Goal: Task Accomplishment & Management: Complete application form

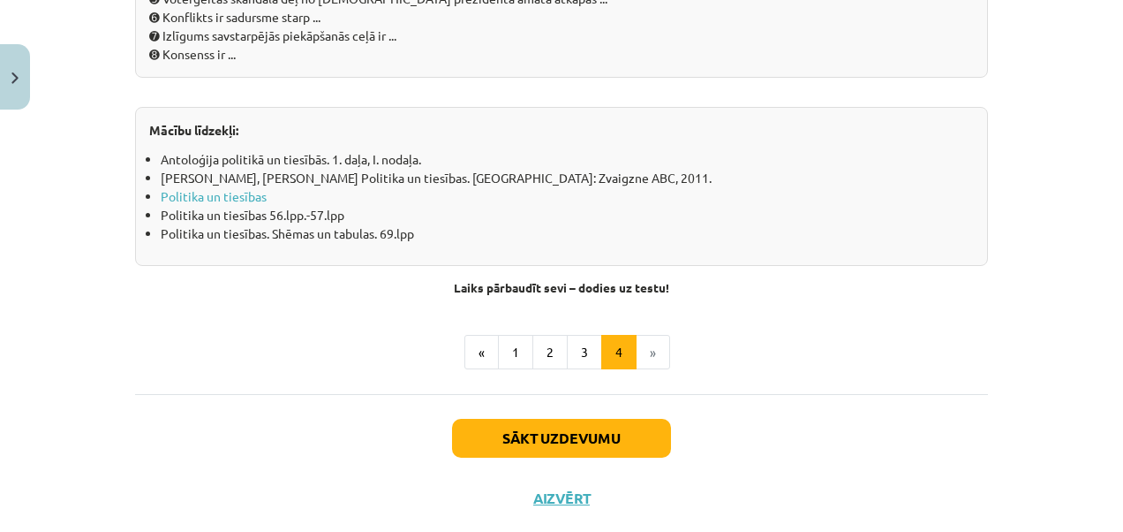
scroll to position [2097, 0]
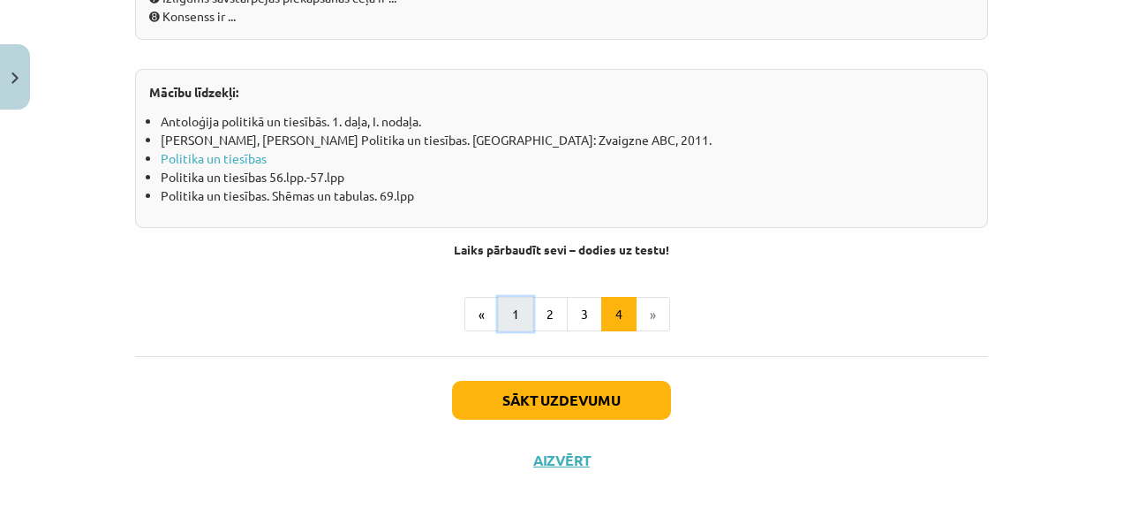
click at [517, 320] on button "1" at bounding box center [515, 314] width 35 height 35
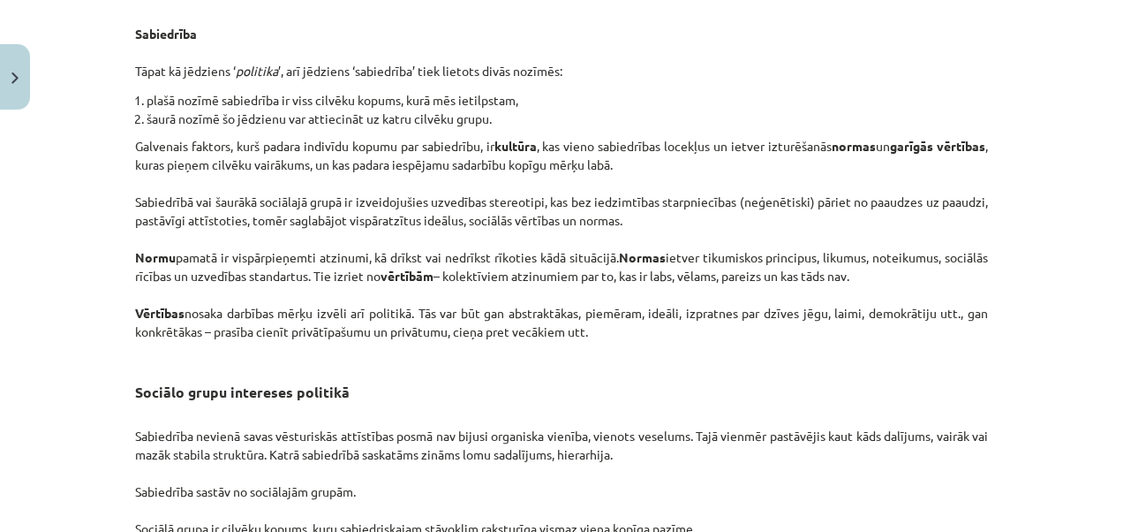
scroll to position [2877, 0]
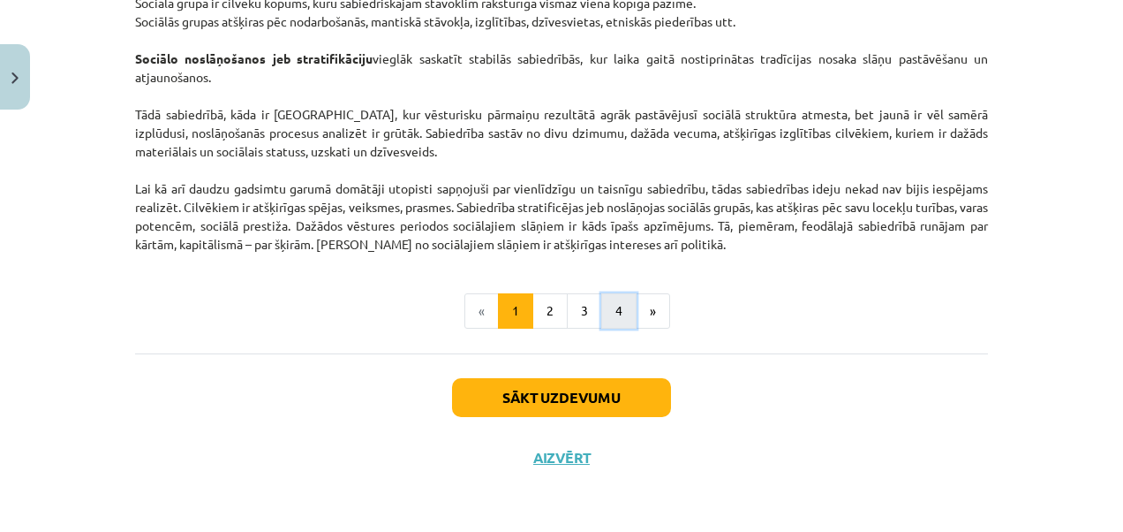
click at [602, 302] on button "4" at bounding box center [618, 310] width 35 height 35
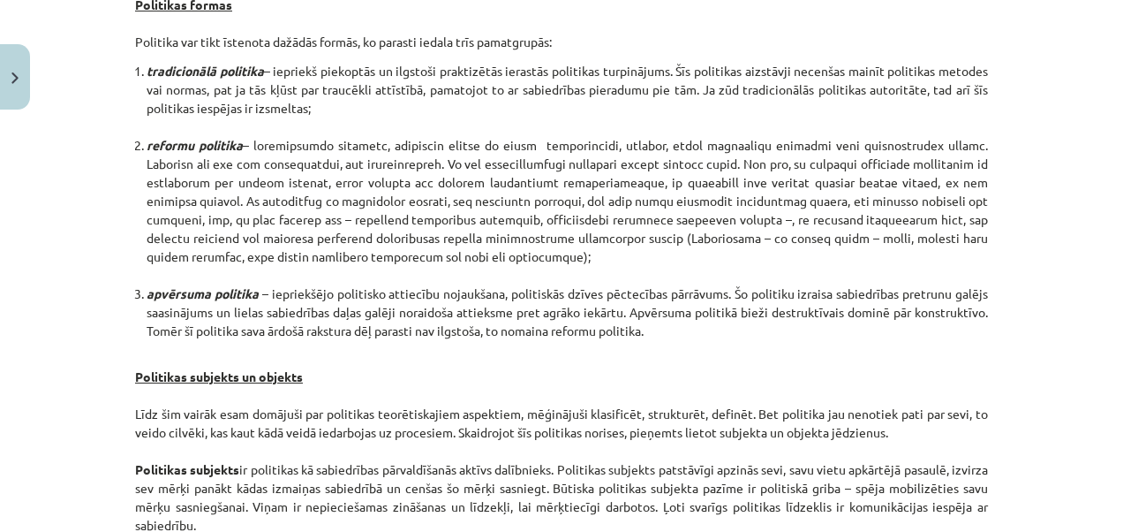
scroll to position [1005, 0]
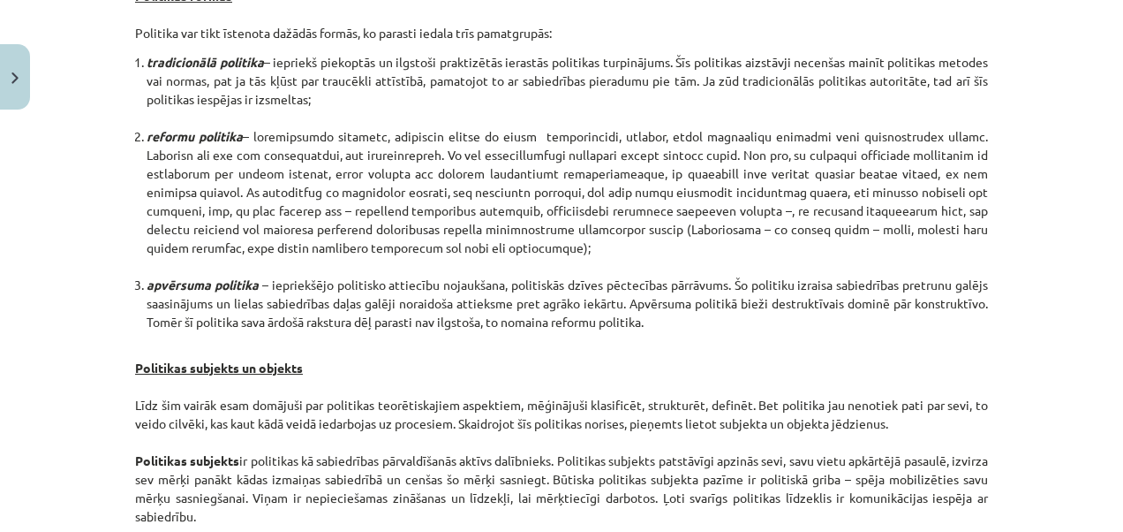
drag, startPoint x: 1109, startPoint y: 248, endPoint x: 1113, endPoint y: 210, distance: 38.1
click at [1113, 210] on div "Mācību tēma: Sociālās zinātnes i - 11. klases 1. ieskaites mācību materiāls #2 …" at bounding box center [561, 266] width 1123 height 532
drag, startPoint x: 1113, startPoint y: 210, endPoint x: 1028, endPoint y: 314, distance: 134.3
click at [1028, 314] on div "Mācību tēma: Sociālās zinātnes i - 11. klases 1. ieskaites mācību materiāls #2 …" at bounding box center [561, 266] width 1123 height 532
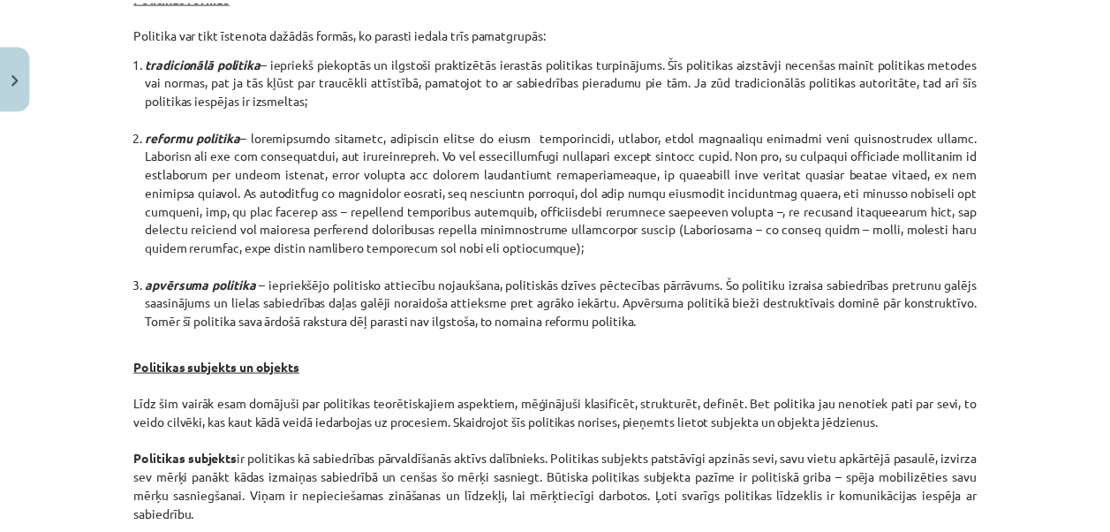
scroll to position [955, 0]
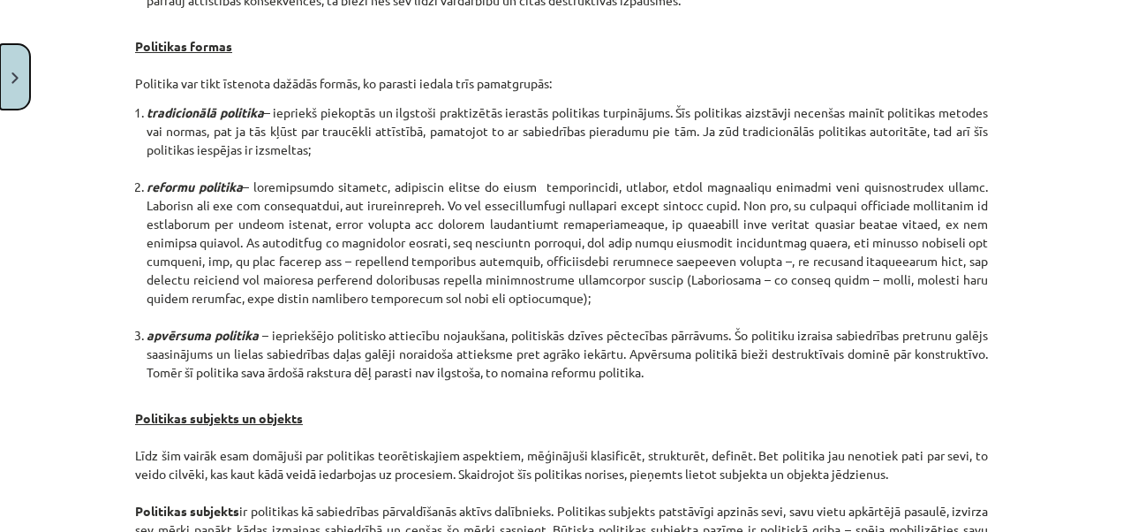
click at [14, 85] on button "Close" at bounding box center [15, 76] width 30 height 65
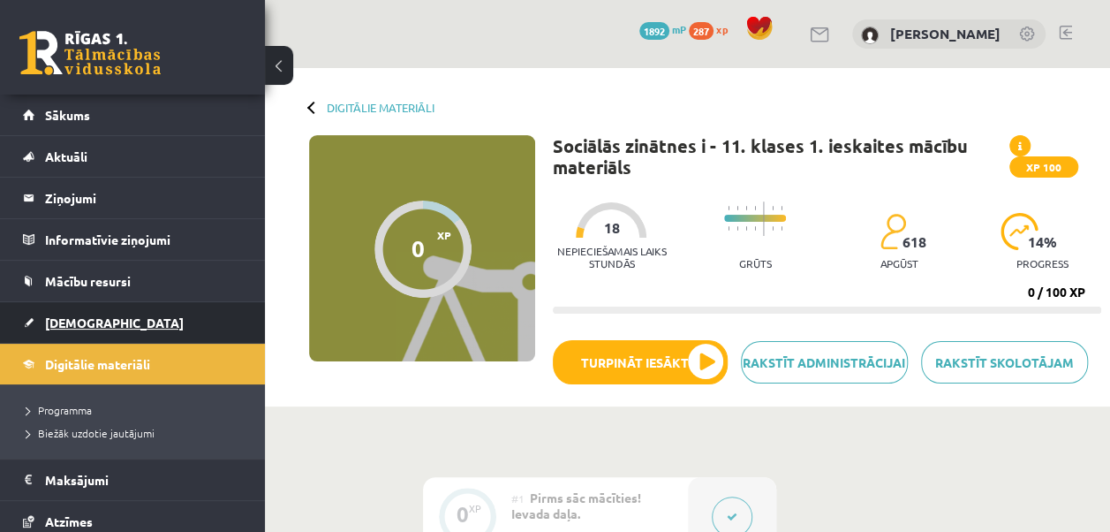
click at [79, 331] on link "[DEMOGRAPHIC_DATA]" at bounding box center [133, 322] width 220 height 41
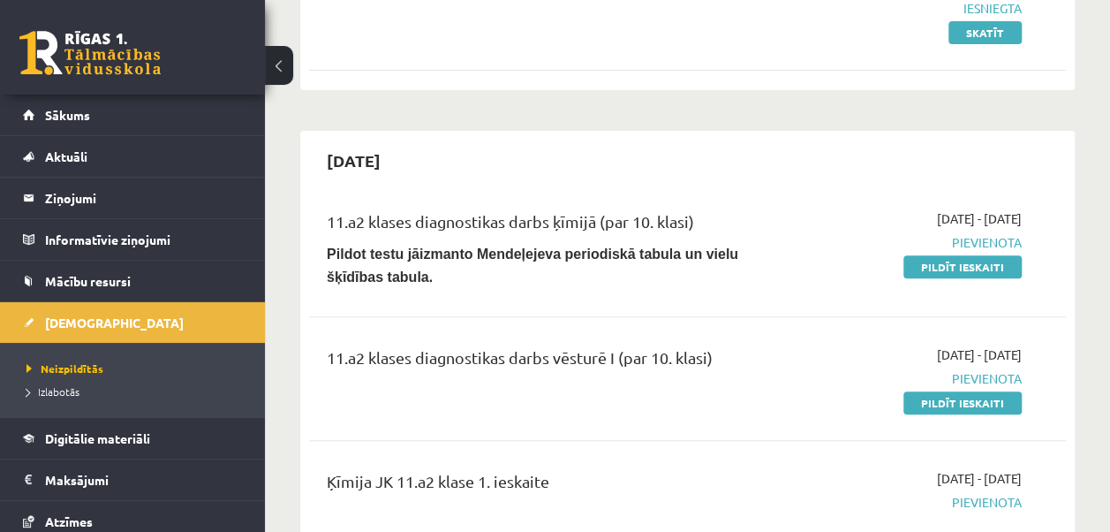
scroll to position [312, 0]
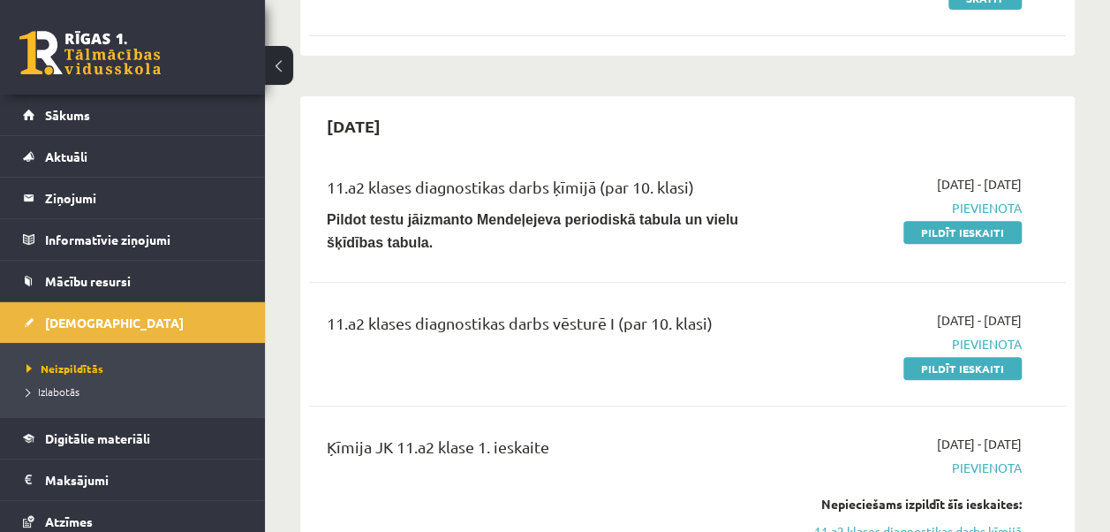
drag, startPoint x: 949, startPoint y: 363, endPoint x: 652, endPoint y: 83, distance: 408.0
click at [949, 363] on link "Pildīt ieskaiti" at bounding box center [963, 368] width 118 height 23
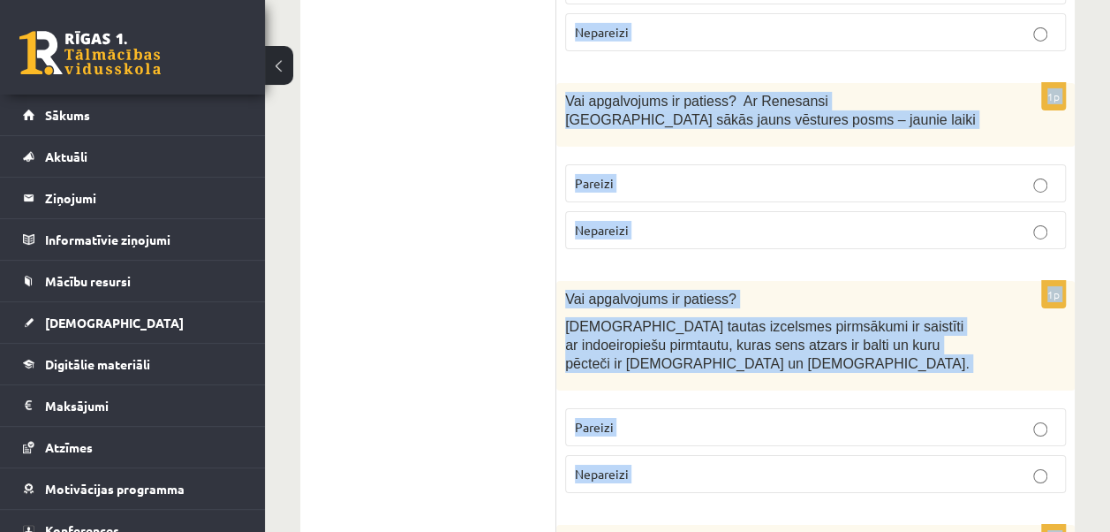
scroll to position [6444, 0]
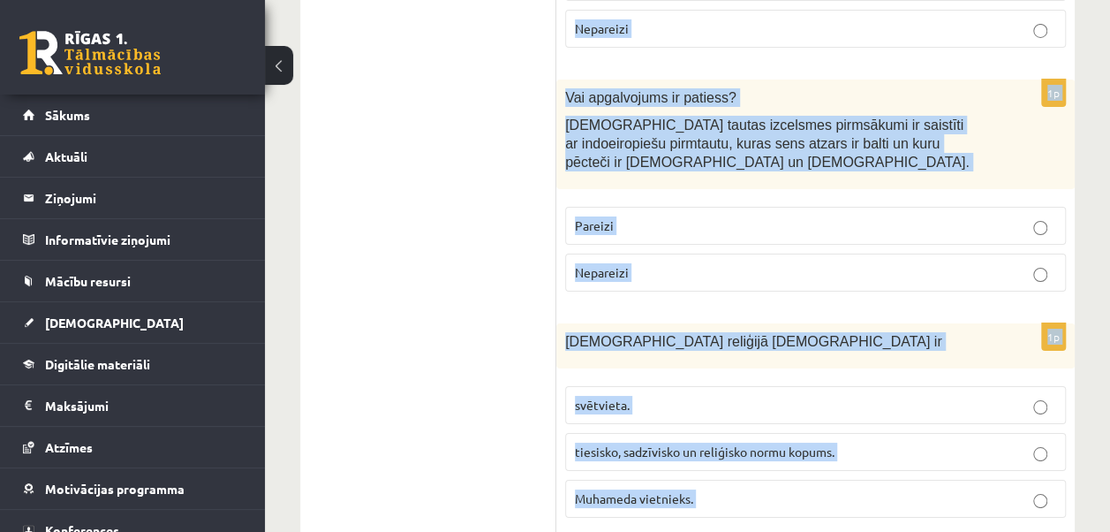
drag, startPoint x: 567, startPoint y: 353, endPoint x: 797, endPoint y: 450, distance: 249.3
copy form "Galējs nacionālisms, citu tautu un nāciju interešu ignorēšana, rupja apspiešana…"
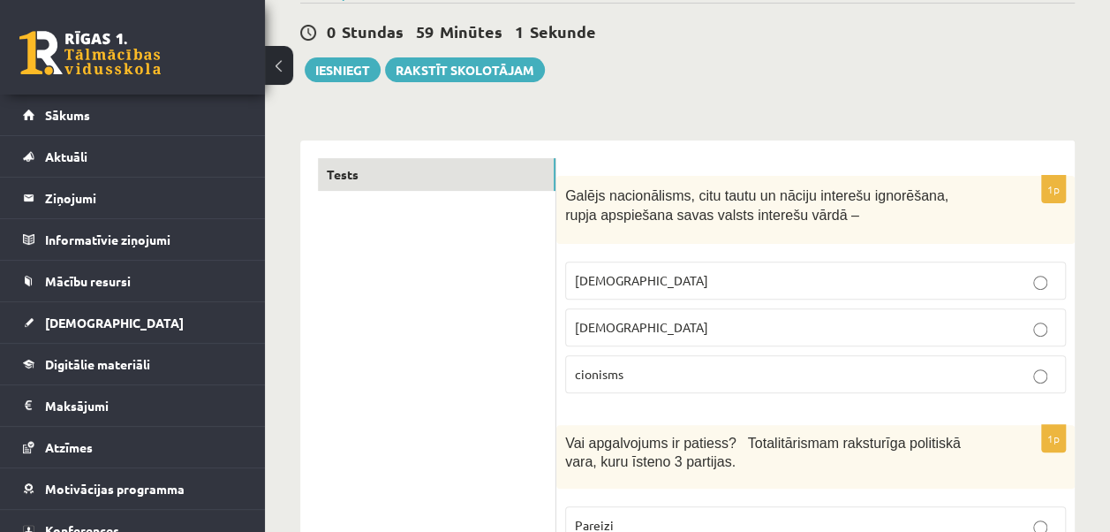
scroll to position [234, 0]
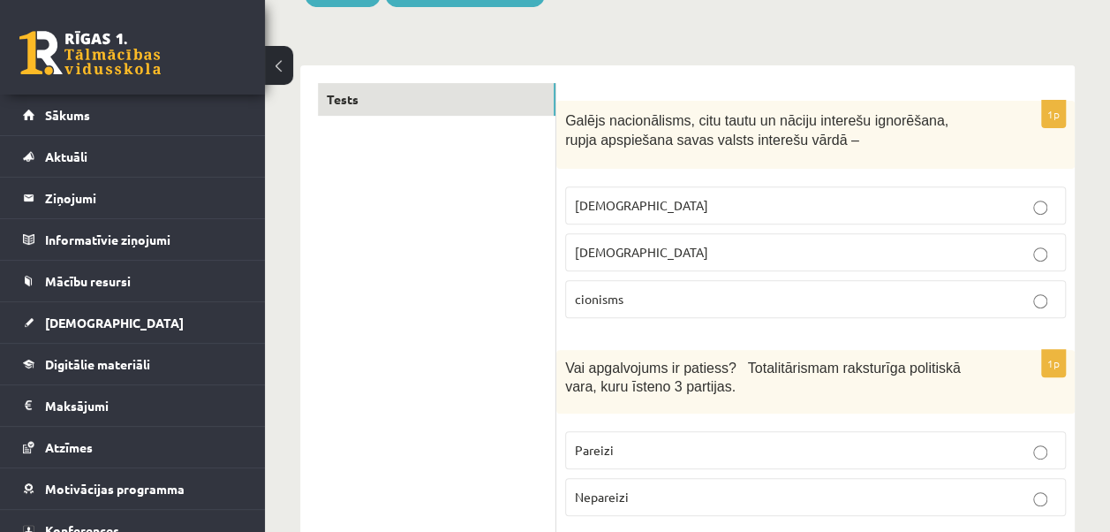
click at [648, 189] on label "šovinisms" at bounding box center [815, 205] width 501 height 38
click at [813, 495] on p "Nepareizi" at bounding box center [815, 497] width 481 height 19
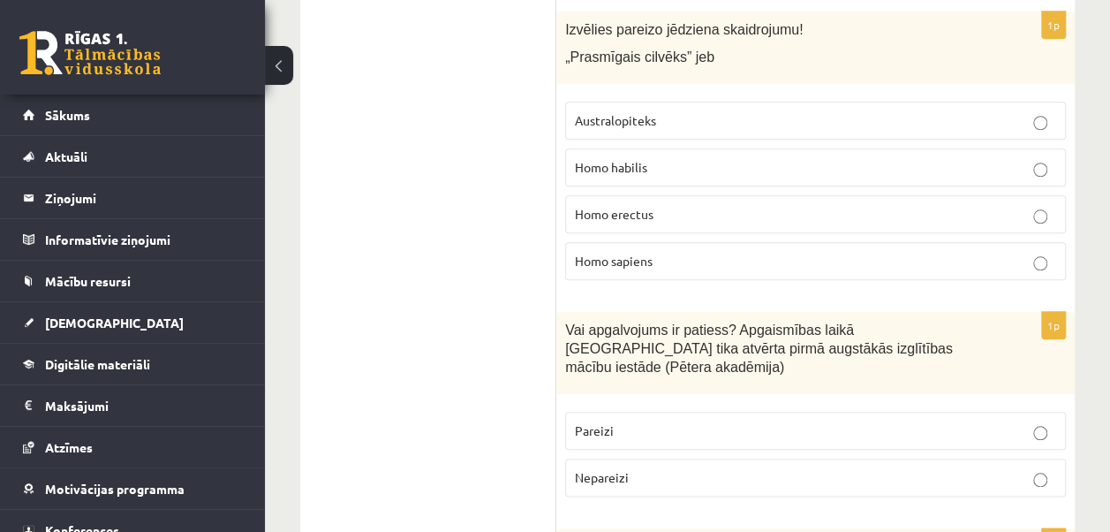
scroll to position [778, 0]
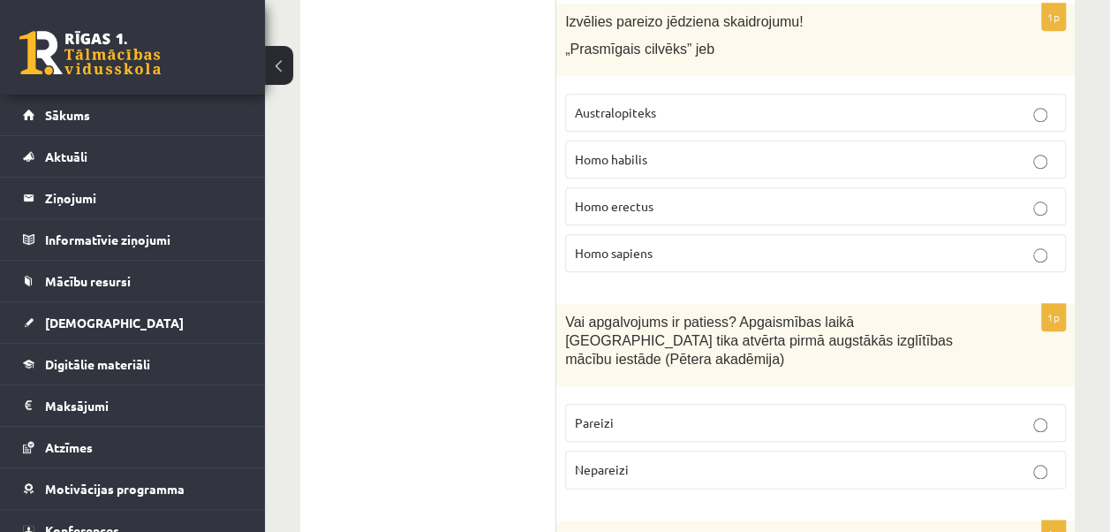
click at [630, 151] on span "Homo habilis" at bounding box center [611, 159] width 72 height 16
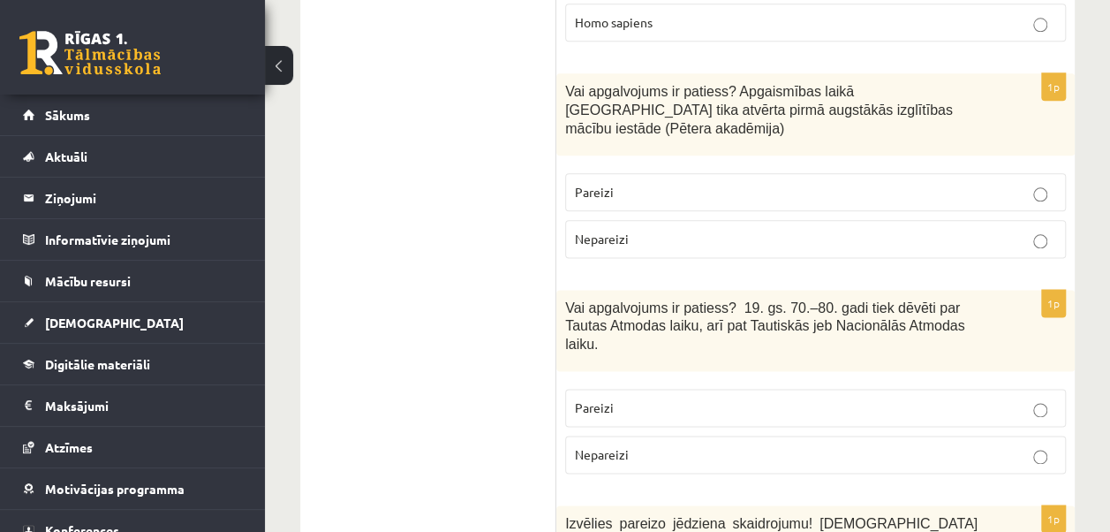
scroll to position [1017, 0]
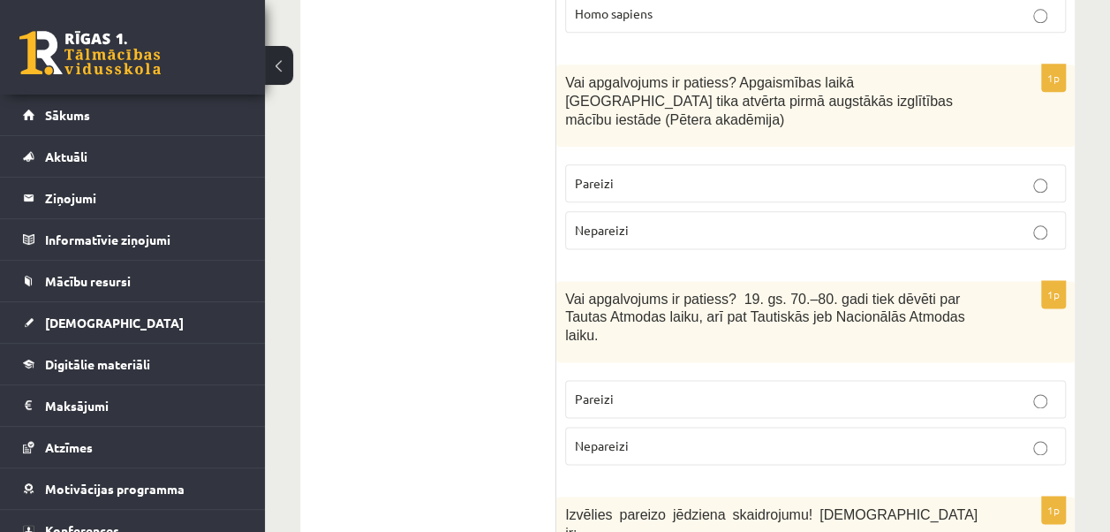
click at [662, 174] on p "Pareizi" at bounding box center [815, 183] width 481 height 19
click at [631, 389] on p "Pareizi" at bounding box center [815, 398] width 481 height 19
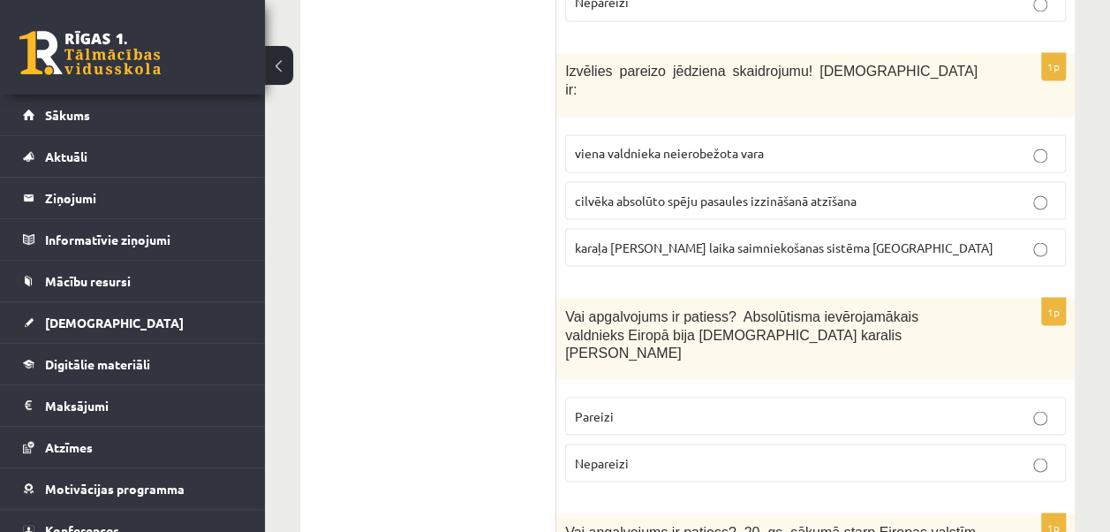
scroll to position [1478, 0]
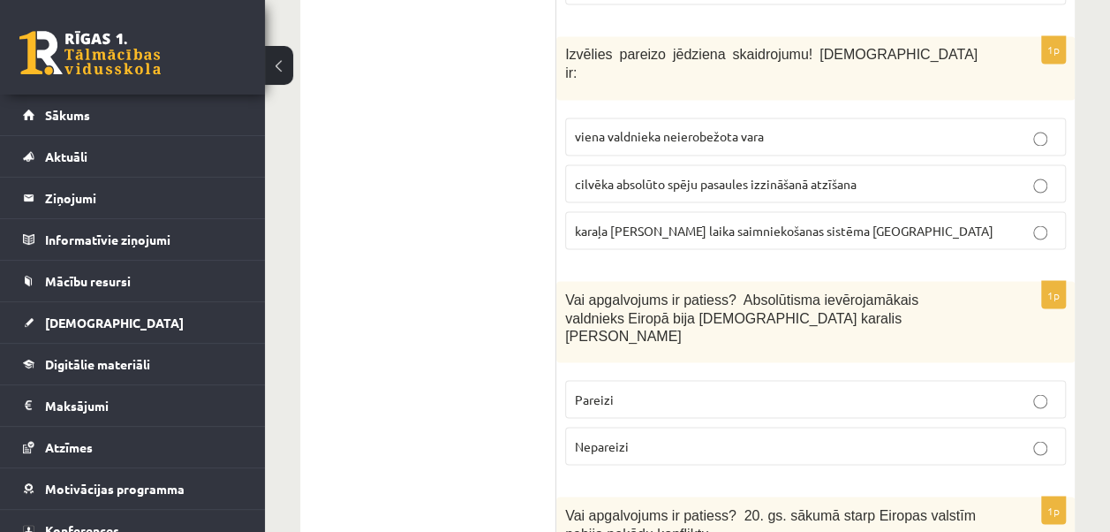
click at [704, 128] on span "viena valdnieka neierobežota vara" at bounding box center [669, 136] width 189 height 16
click at [643, 389] on p "Pareizi" at bounding box center [815, 398] width 481 height 19
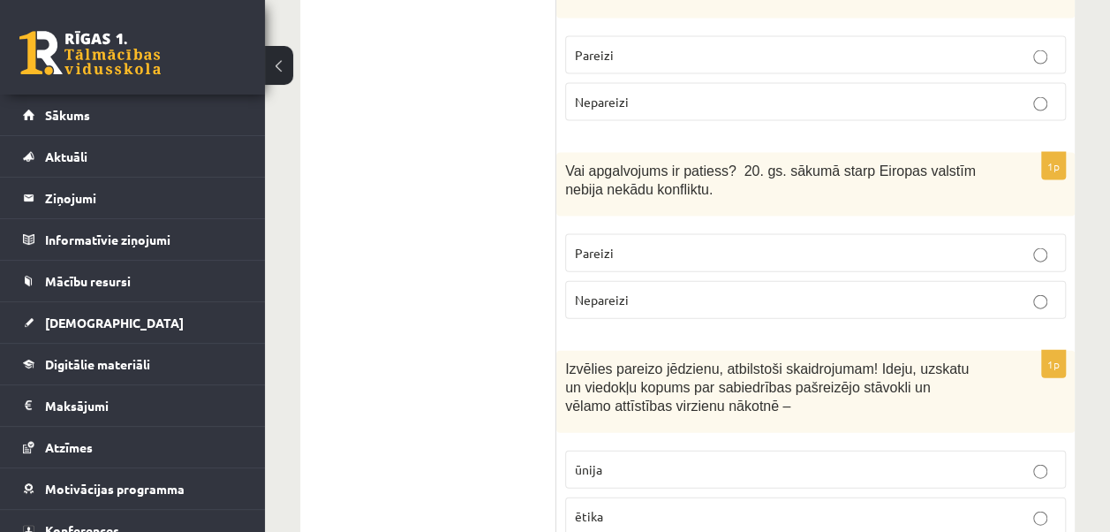
scroll to position [1837, 0]
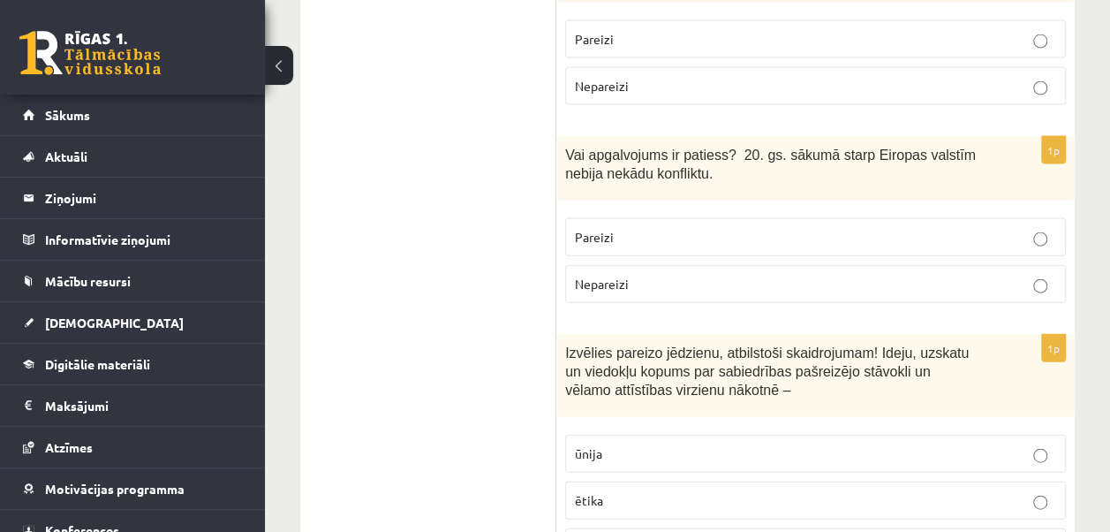
click at [605, 265] on label "Nepareizi" at bounding box center [815, 284] width 501 height 38
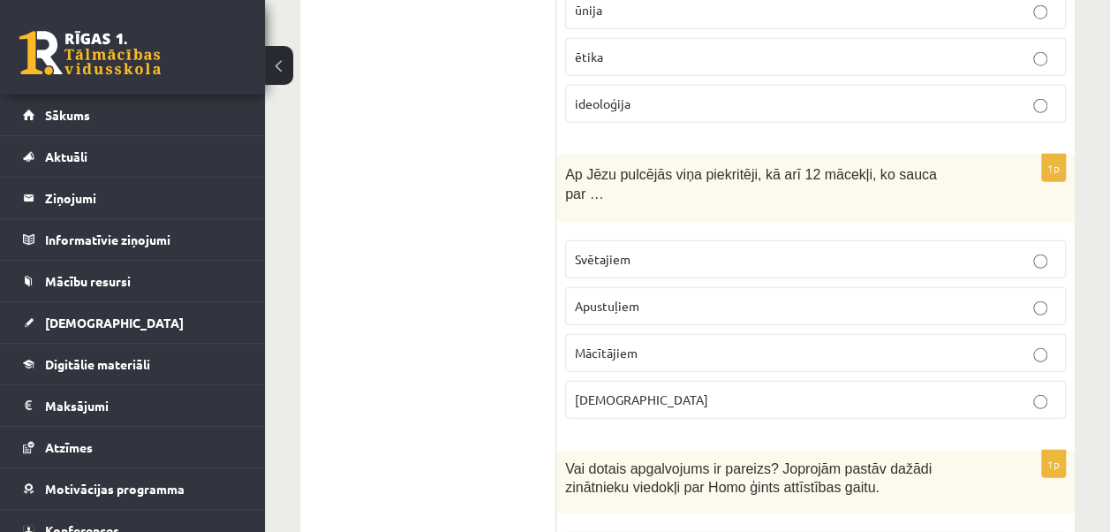
scroll to position [2289, 0]
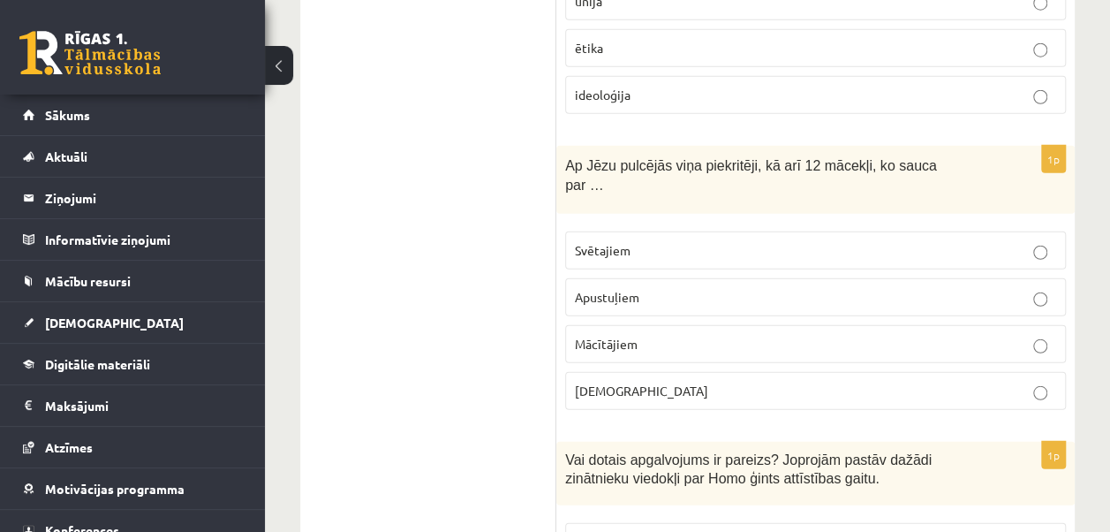
click at [620, 289] on span "Apustuļiem" at bounding box center [607, 297] width 64 height 16
click at [998, 531] on p "Pareizi" at bounding box center [815, 542] width 481 height 19
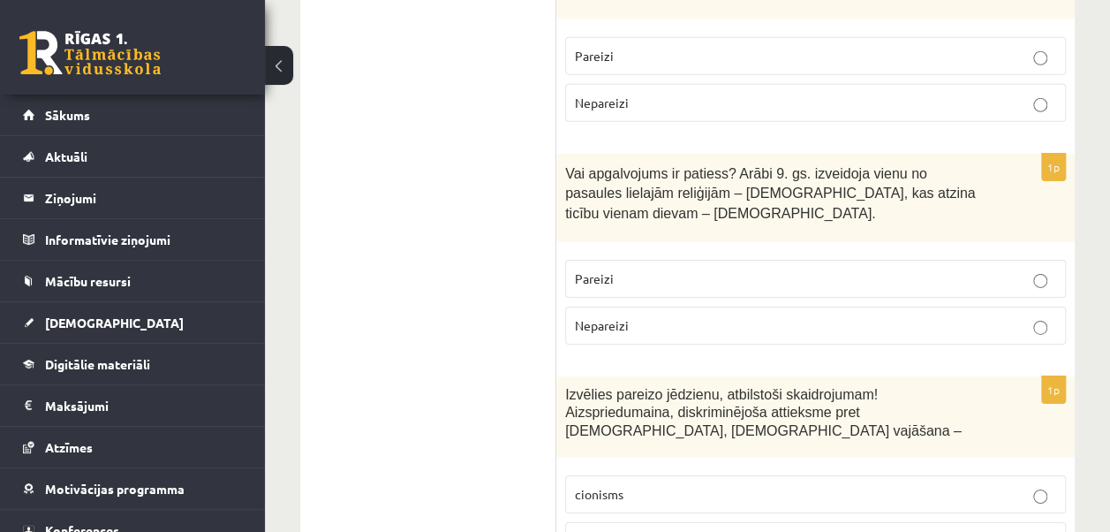
scroll to position [2800, 0]
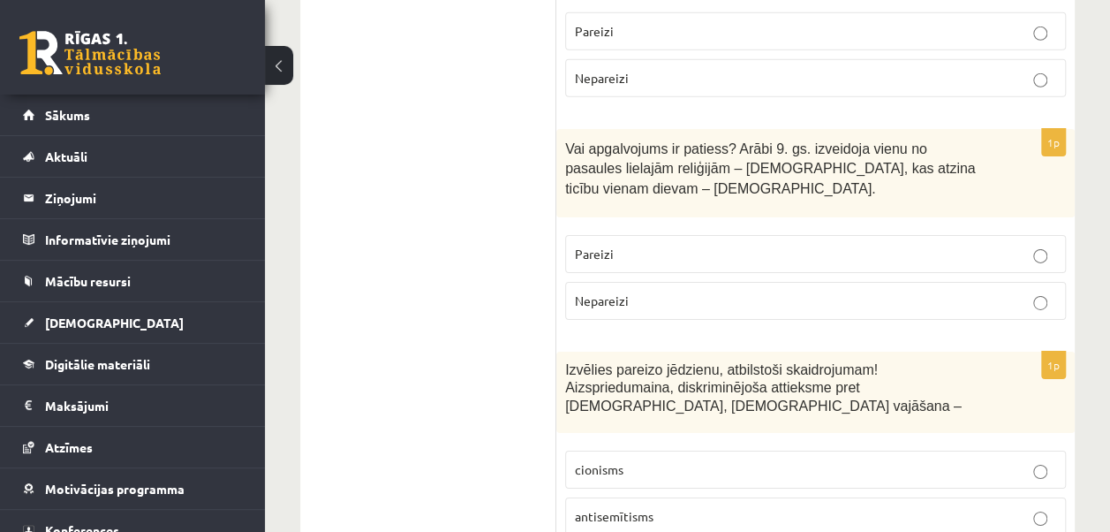
click at [639, 291] on p "Nepareizi" at bounding box center [815, 300] width 481 height 19
click at [747, 507] on p "antisemītisms" at bounding box center [815, 516] width 481 height 19
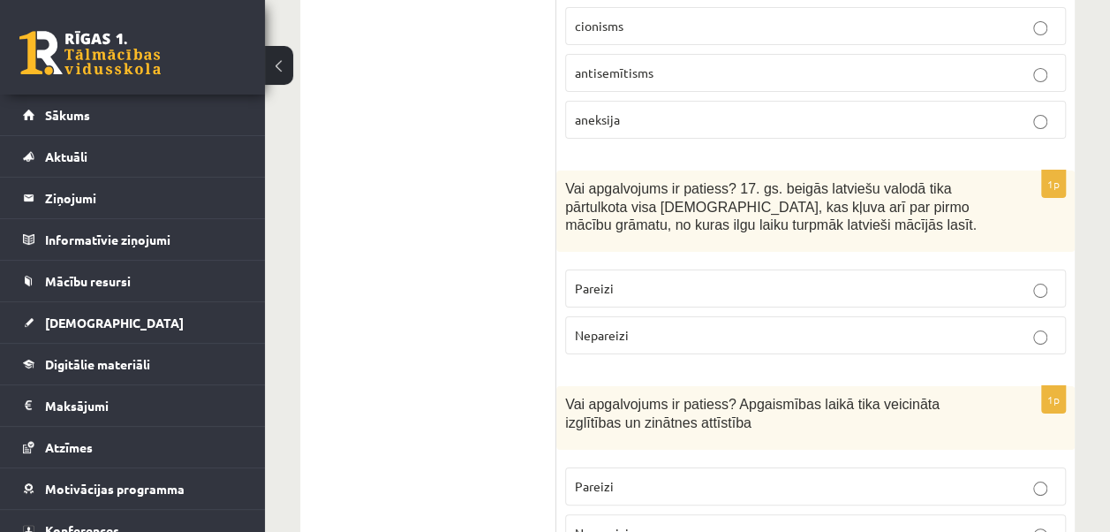
scroll to position [3234, 0]
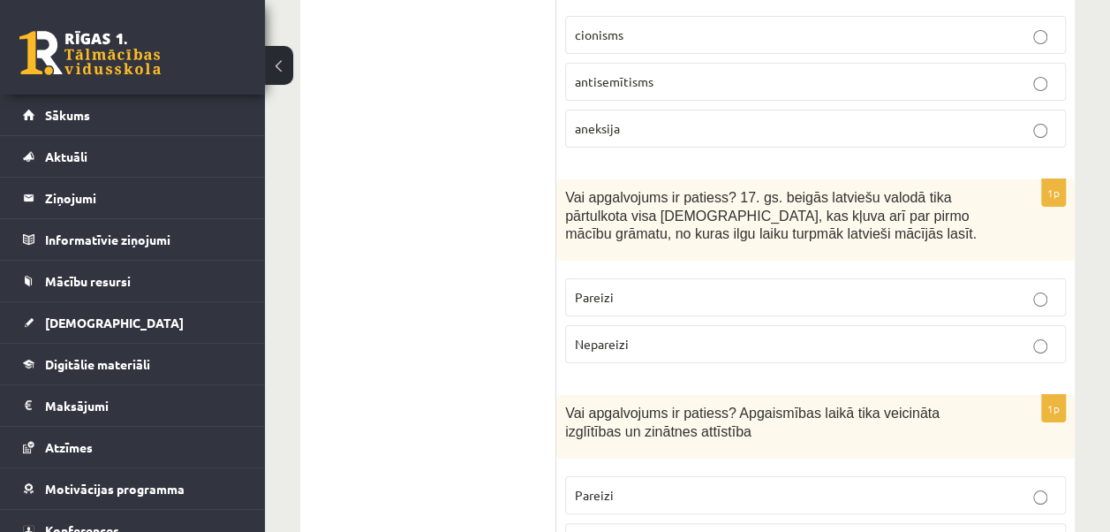
click at [753, 288] on p "Pareizi" at bounding box center [815, 297] width 481 height 19
click at [684, 486] on p "Pareizi" at bounding box center [815, 495] width 481 height 19
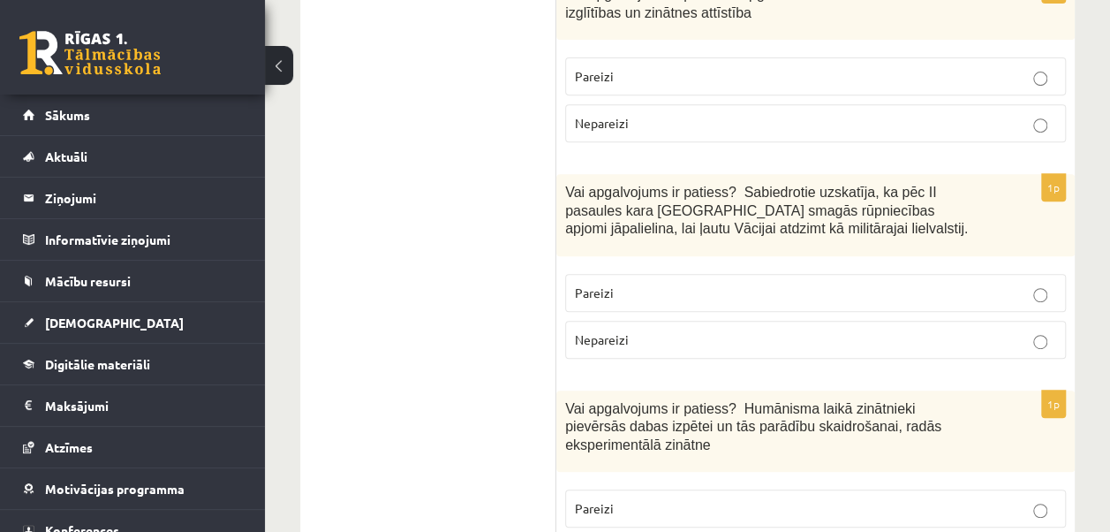
scroll to position [3662, 0]
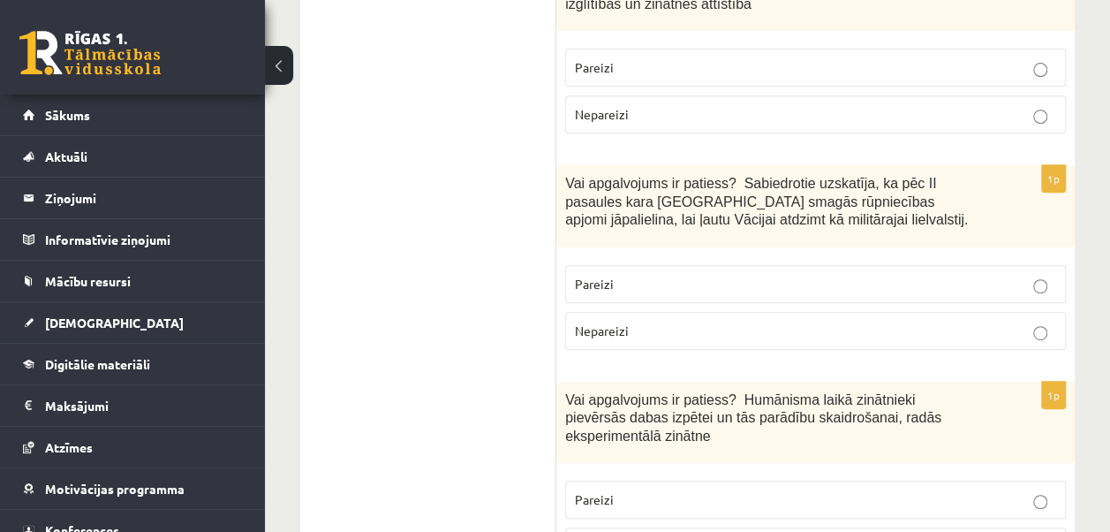
click at [601, 322] on span "Nepareizi" at bounding box center [602, 330] width 54 height 16
click at [646, 480] on label "Pareizi" at bounding box center [815, 499] width 501 height 38
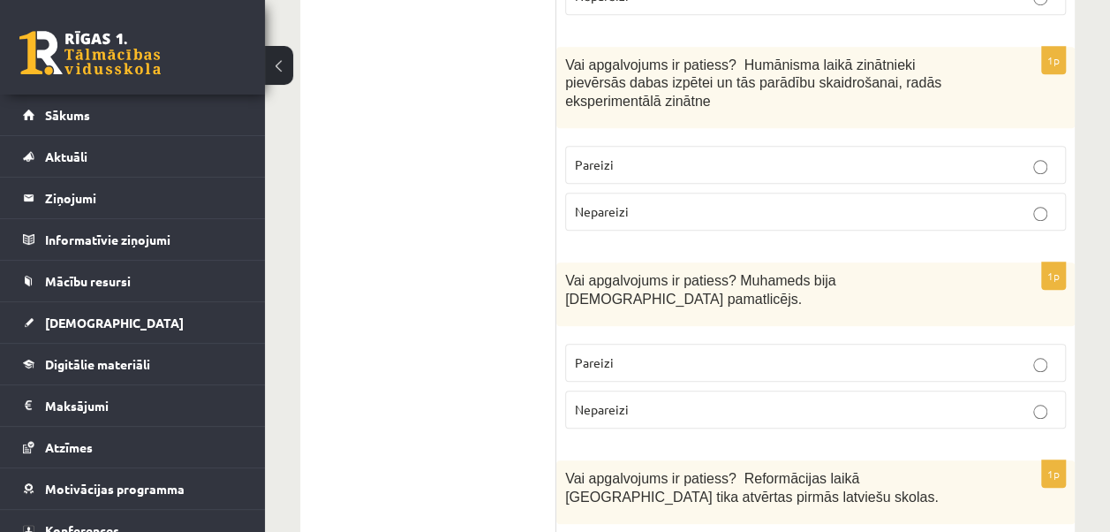
scroll to position [4022, 0]
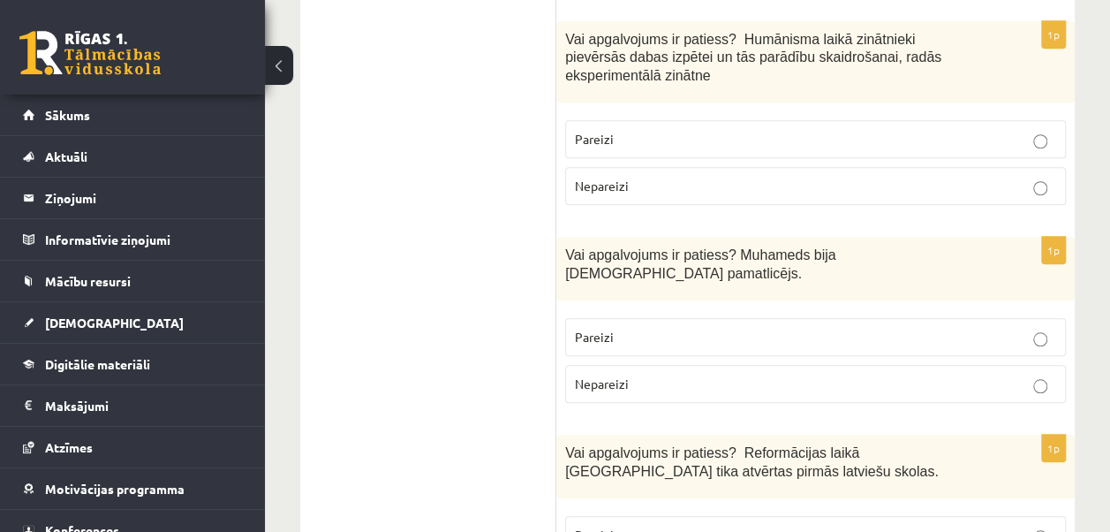
click at [822, 516] on label "Pareizi" at bounding box center [815, 535] width 501 height 38
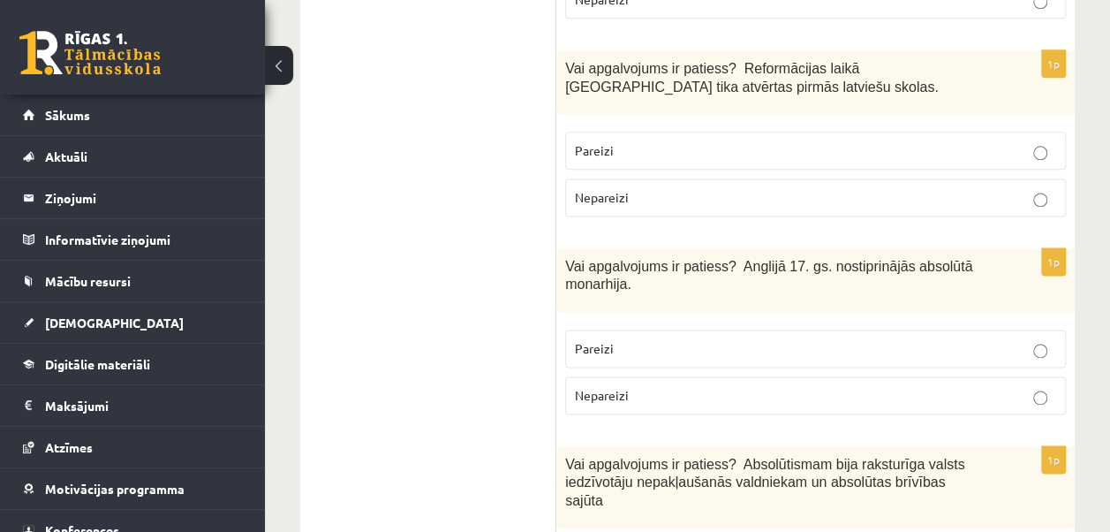
scroll to position [4415, 0]
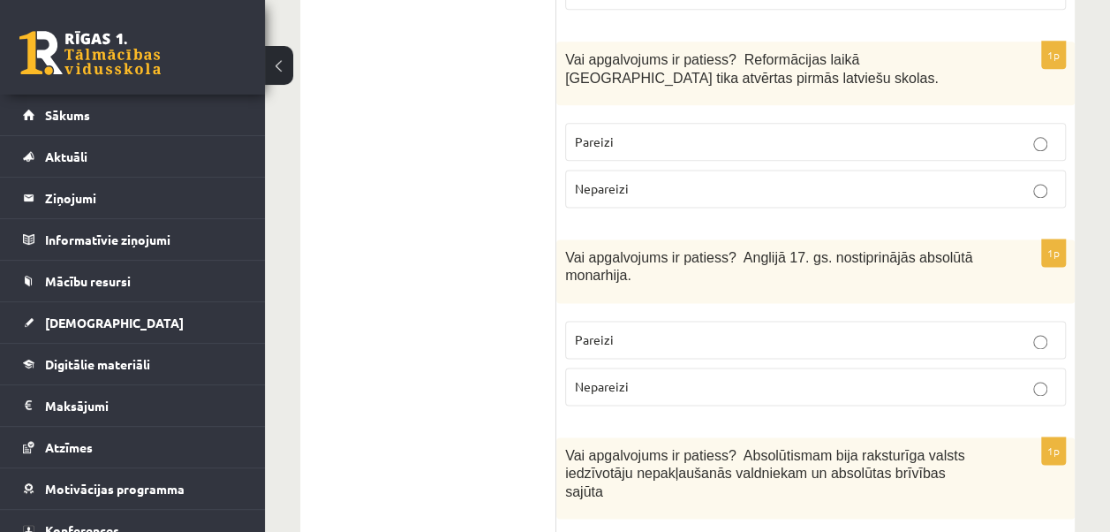
click at [601, 378] on span "Nepareizi" at bounding box center [602, 386] width 54 height 16
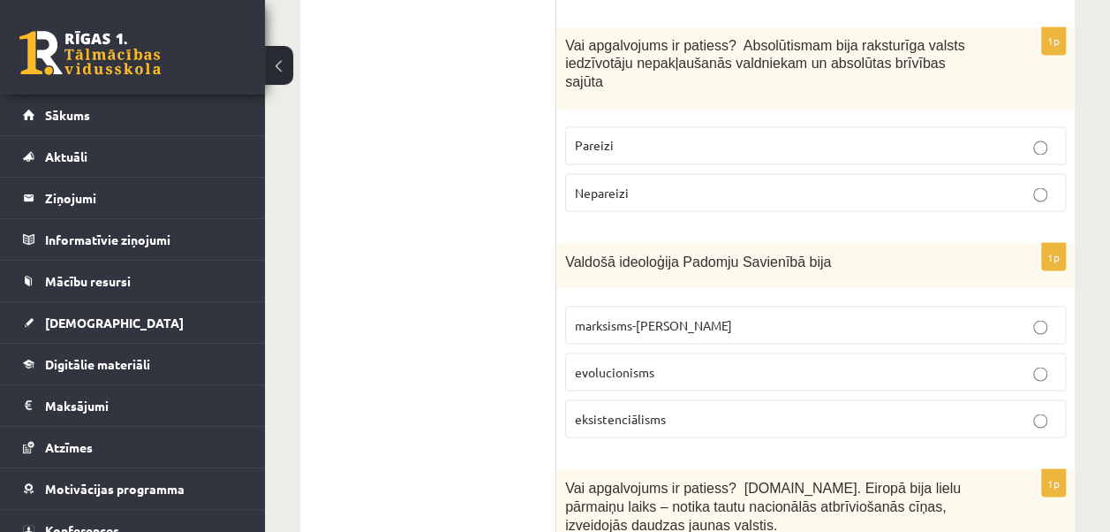
scroll to position [4817, 0]
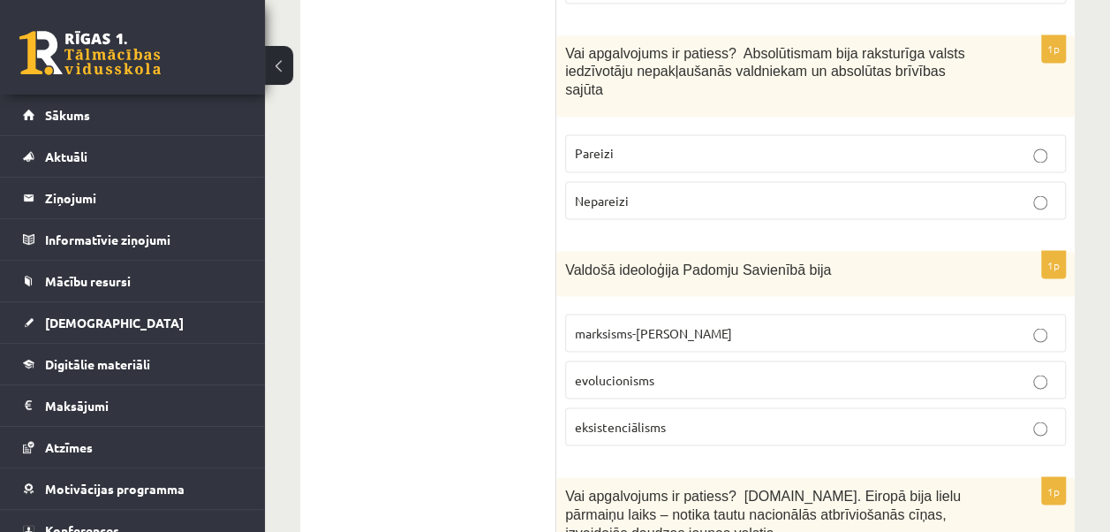
click at [656, 324] on span "marksisms-ļeņinisms" at bounding box center [653, 332] width 157 height 16
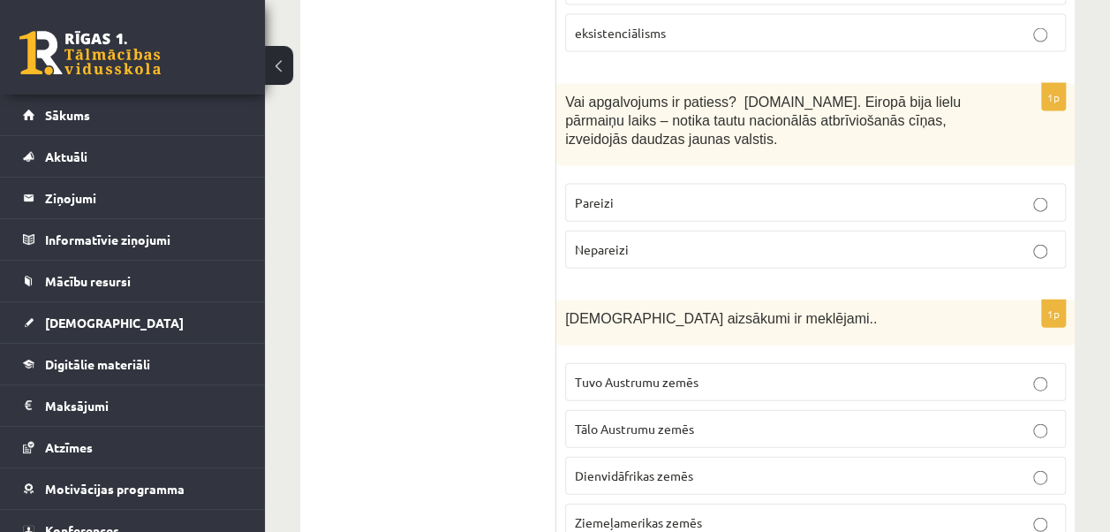
scroll to position [5218, 0]
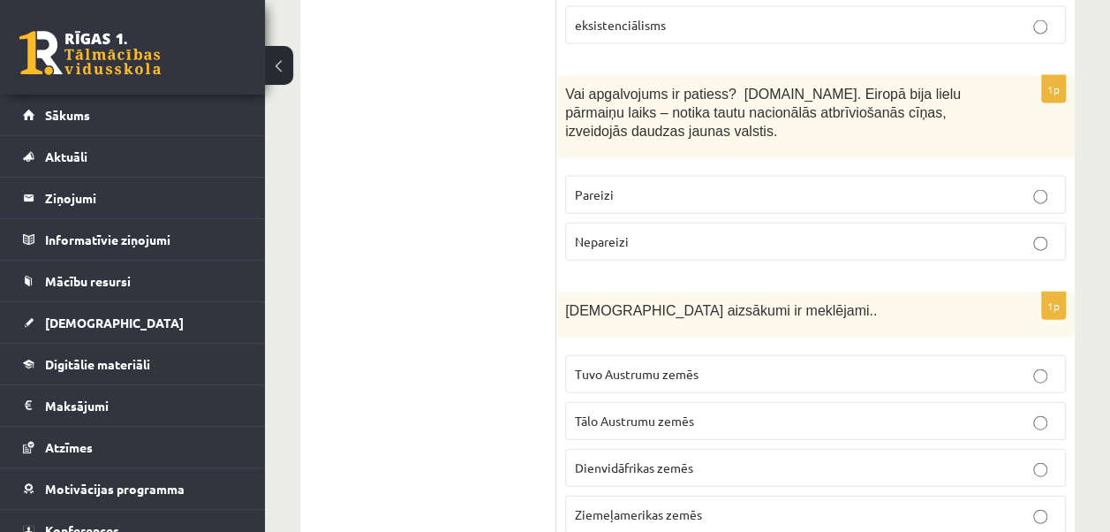
click at [689, 365] on p "Tuvo Austrumu zemēs" at bounding box center [815, 374] width 481 height 19
drag, startPoint x: 1108, startPoint y: 388, endPoint x: 1108, endPoint y: 400, distance: 12.4
drag, startPoint x: 1108, startPoint y: 400, endPoint x: 1035, endPoint y: 407, distance: 72.8
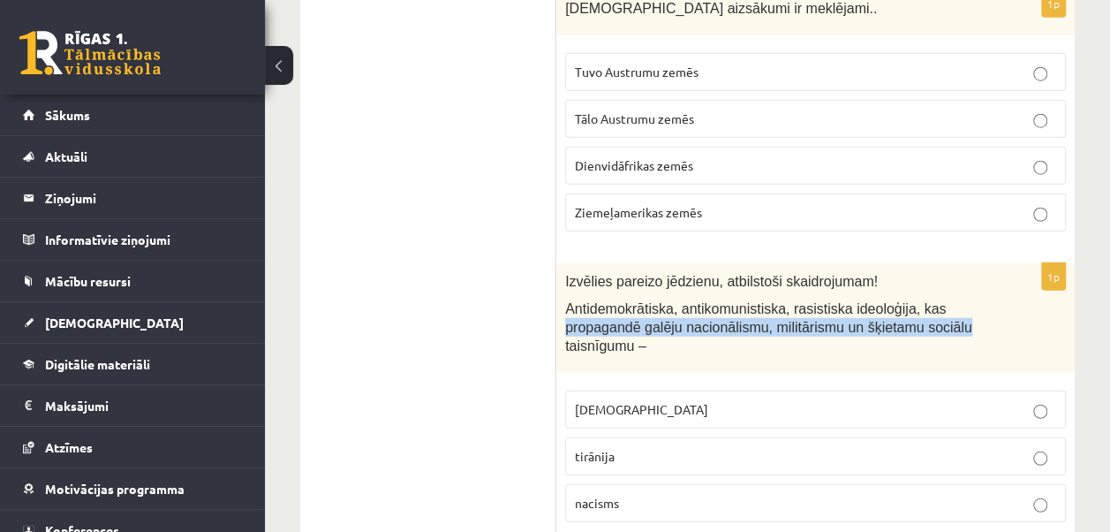
scroll to position [5545, 0]
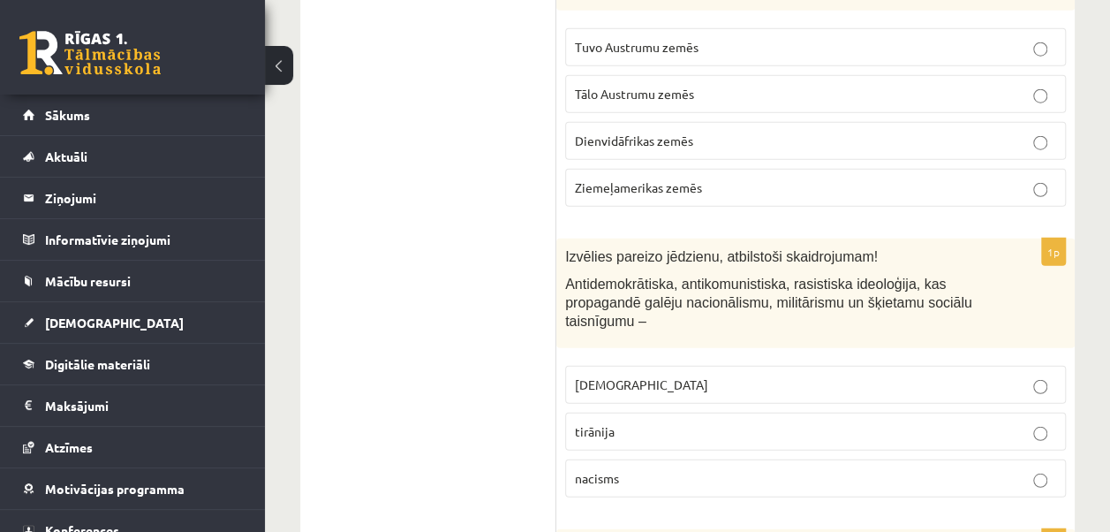
click at [676, 366] on label "fašisms" at bounding box center [815, 385] width 501 height 38
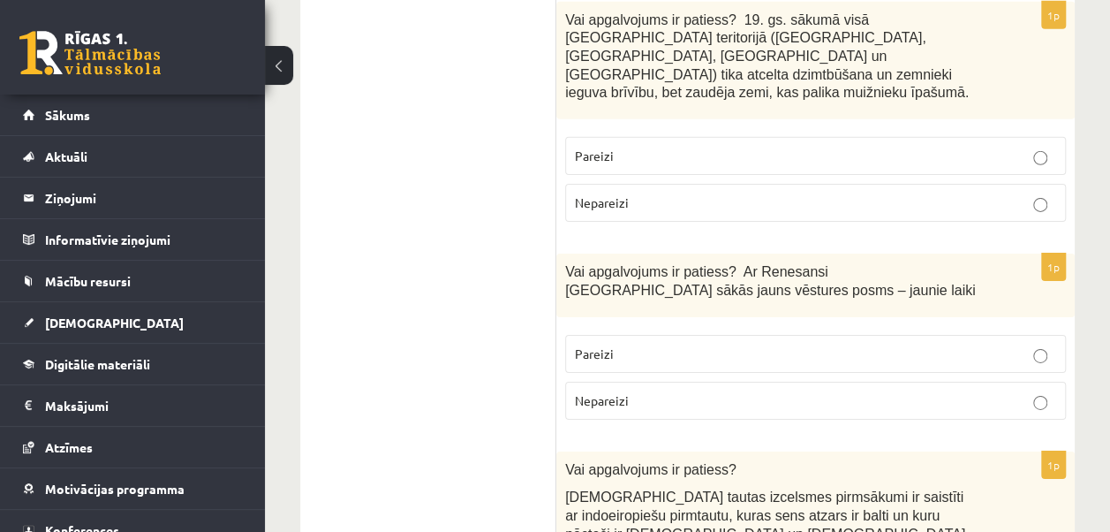
scroll to position [6080, 0]
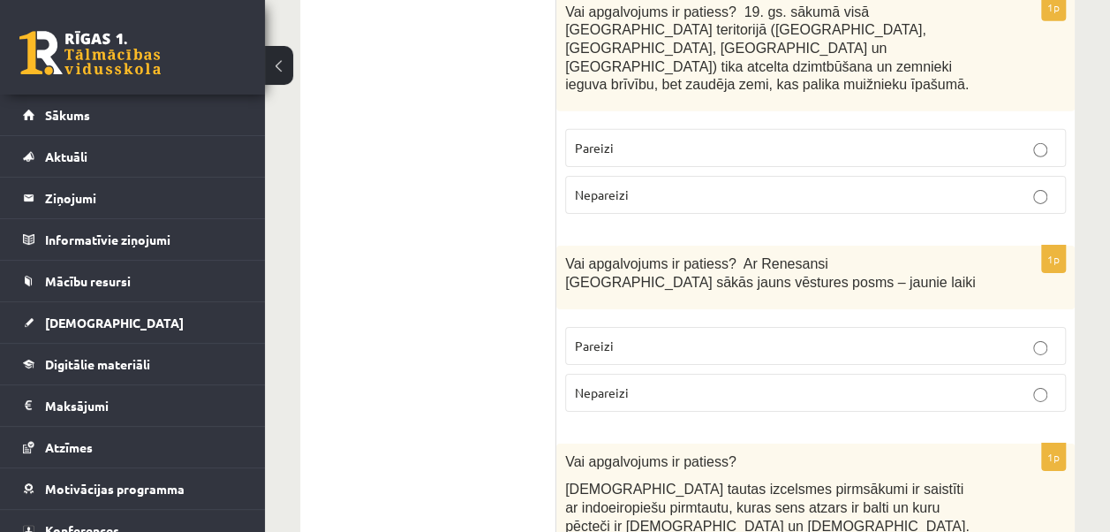
click at [664, 336] on p "Pareizi" at bounding box center [815, 345] width 481 height 19
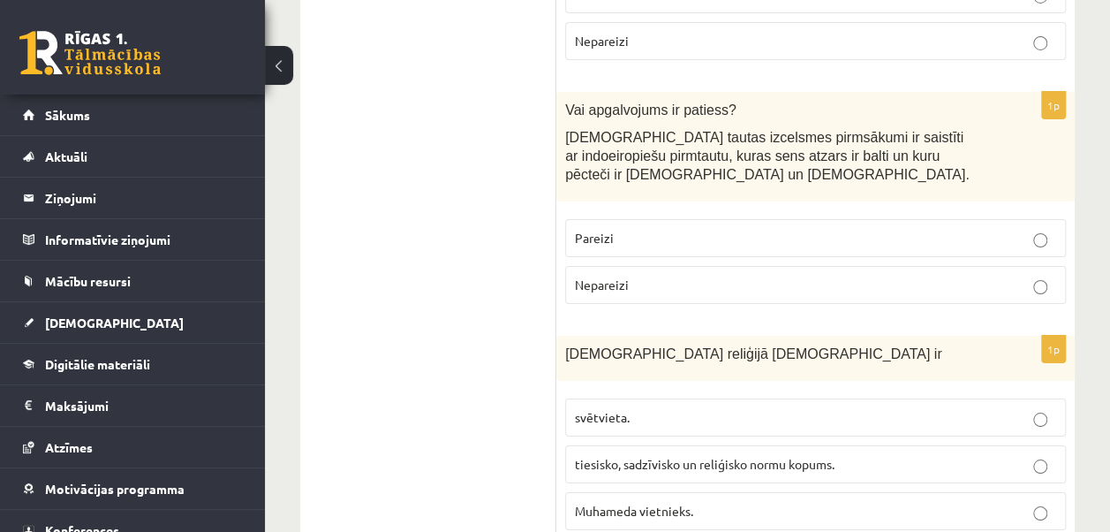
scroll to position [6444, 0]
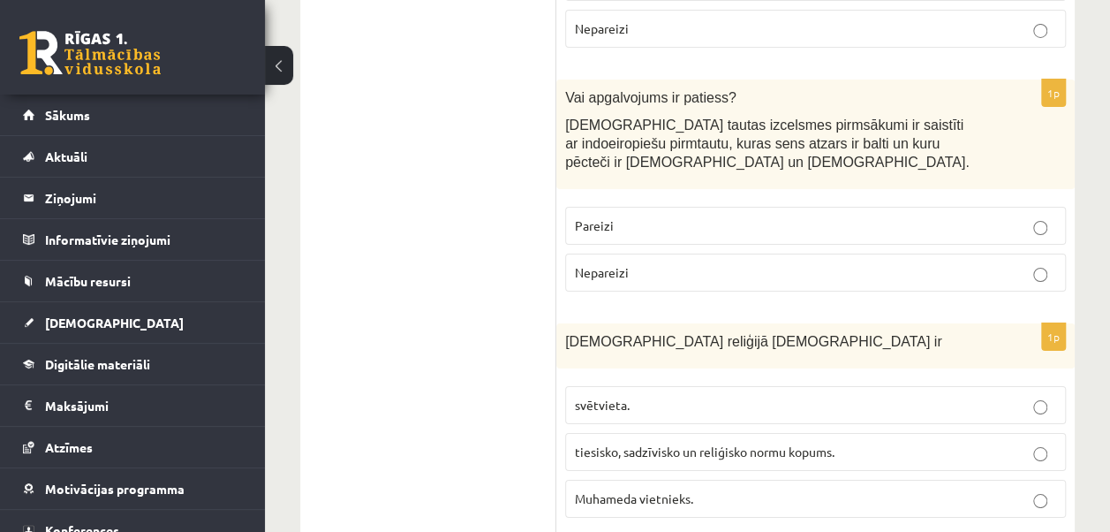
click at [694, 442] on p "tiesisko, sadzīvisko un reliģisko normu kopums." at bounding box center [815, 451] width 481 height 19
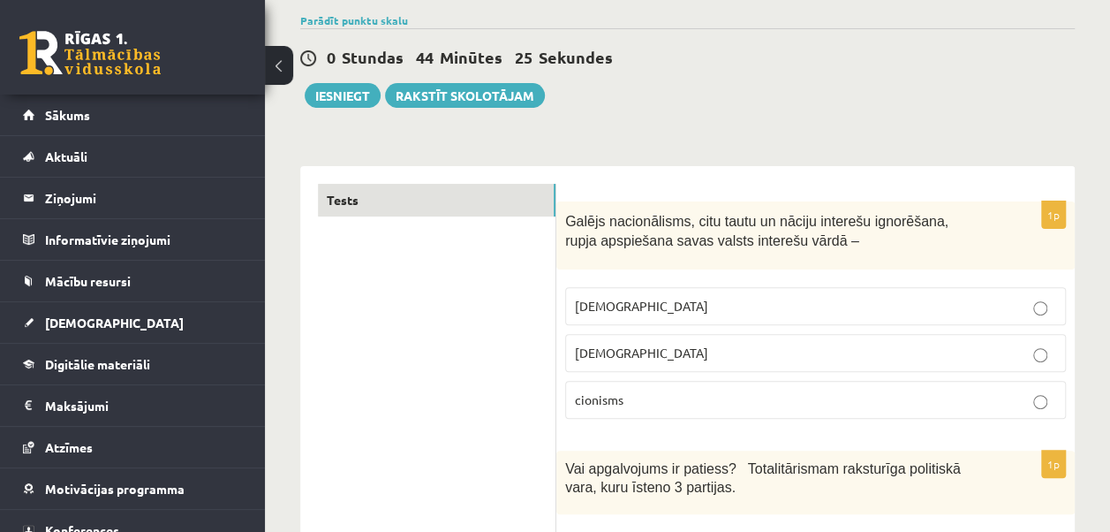
scroll to position [159, 0]
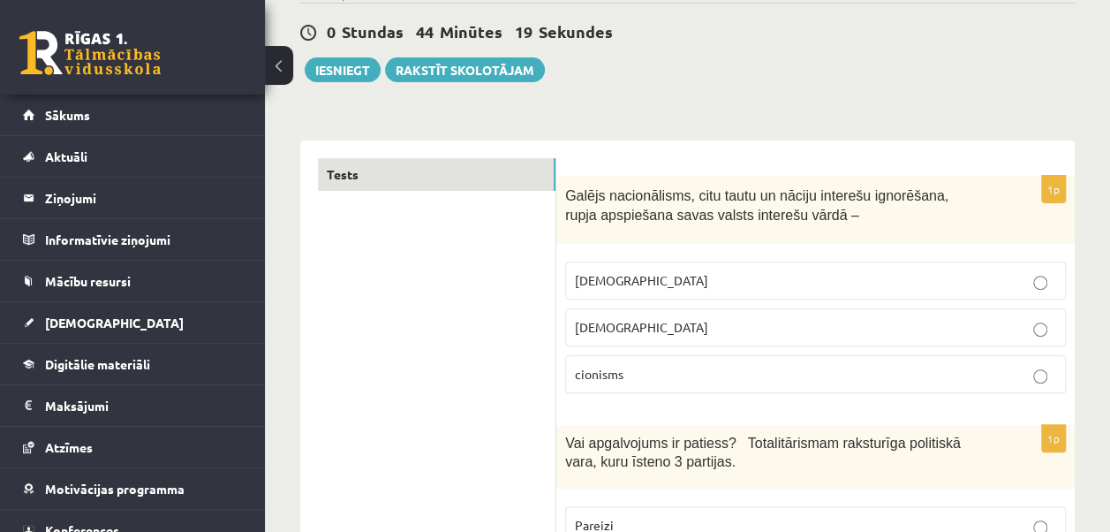
drag, startPoint x: 1116, startPoint y: 55, endPoint x: 877, endPoint y: 88, distance: 241.7
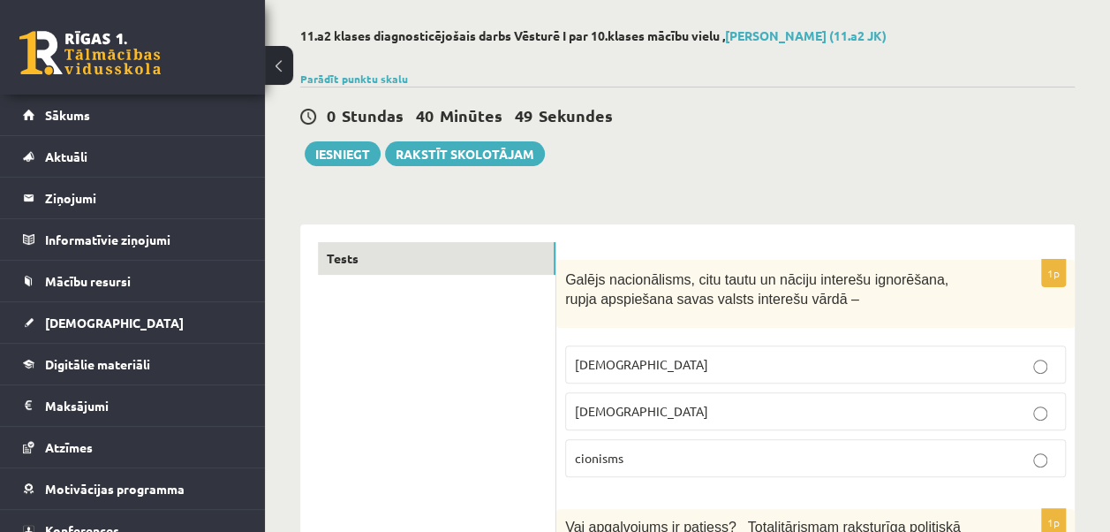
scroll to position [58, 0]
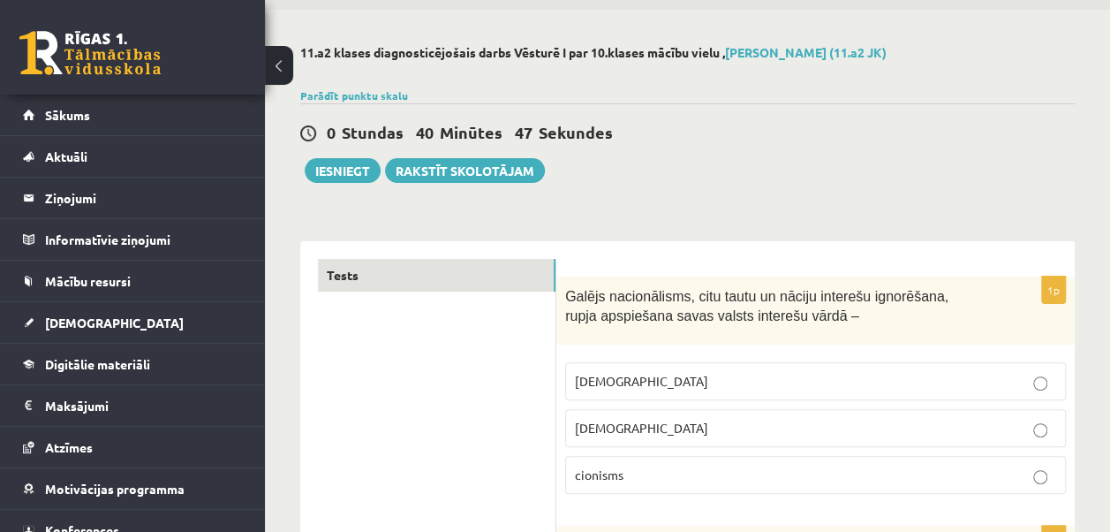
click at [579, 151] on div "0 Stundas 40 Minūtes 47 Sekundes Ieskaite saglabāta! Iesniegt Rakstīt skolotājam" at bounding box center [687, 142] width 775 height 79
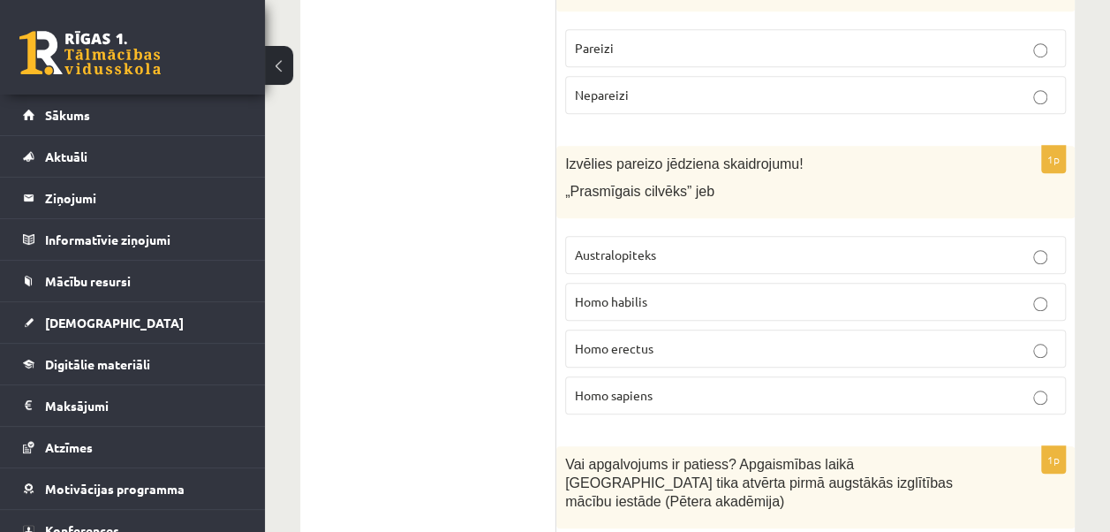
scroll to position [644, 0]
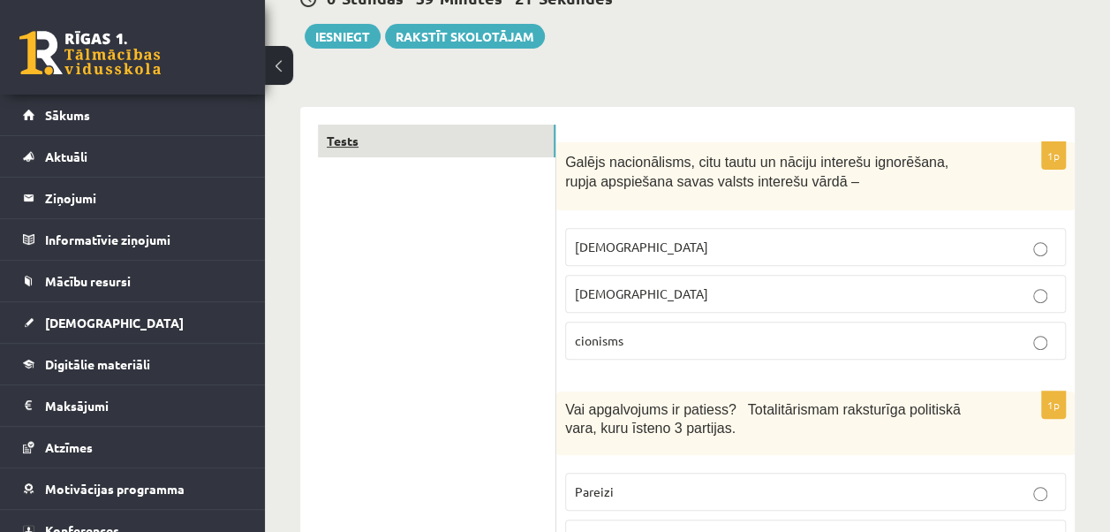
click at [431, 125] on link "Tests" at bounding box center [437, 141] width 238 height 33
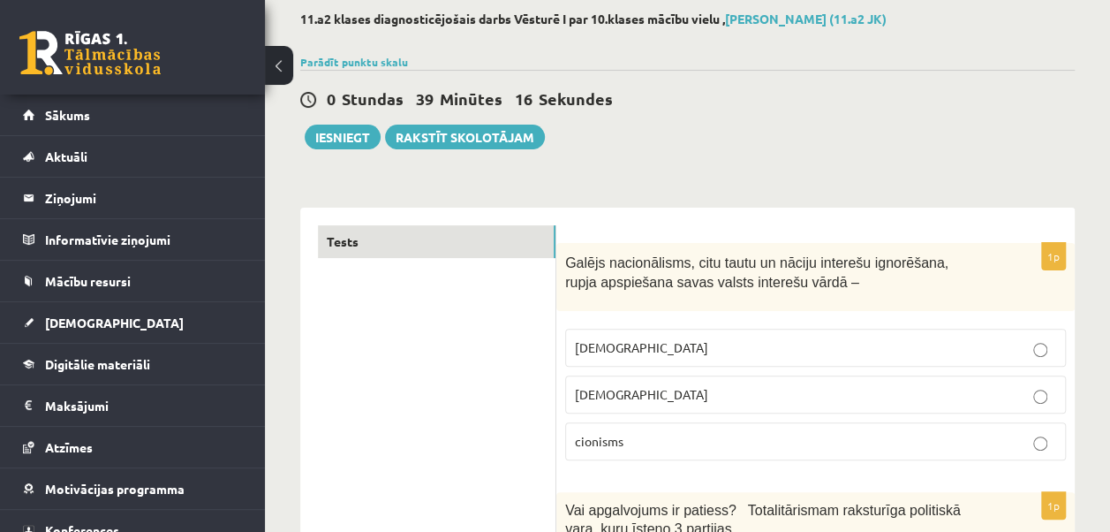
scroll to position [101, 0]
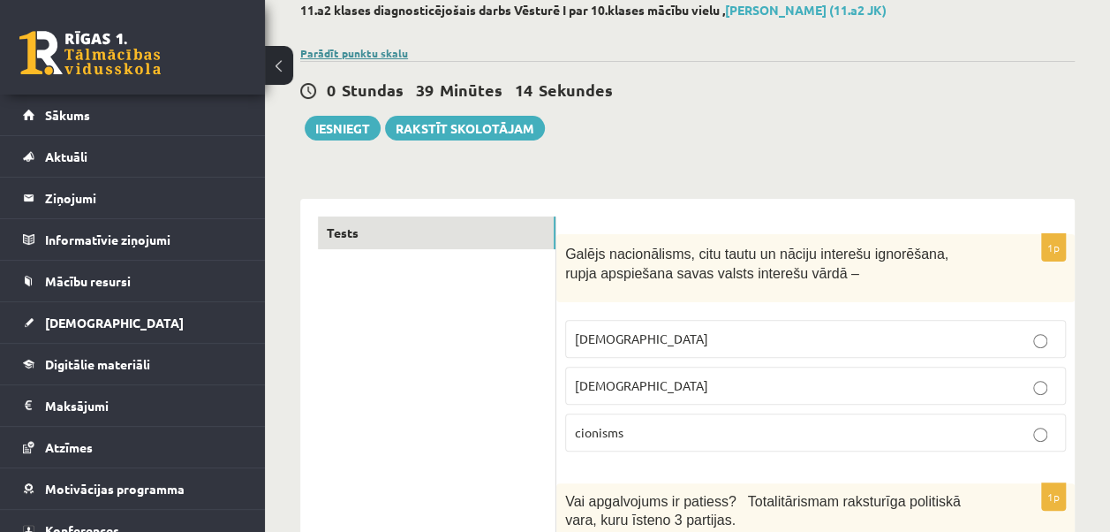
click at [389, 49] on link "Parādīt punktu skalu" at bounding box center [354, 53] width 108 height 14
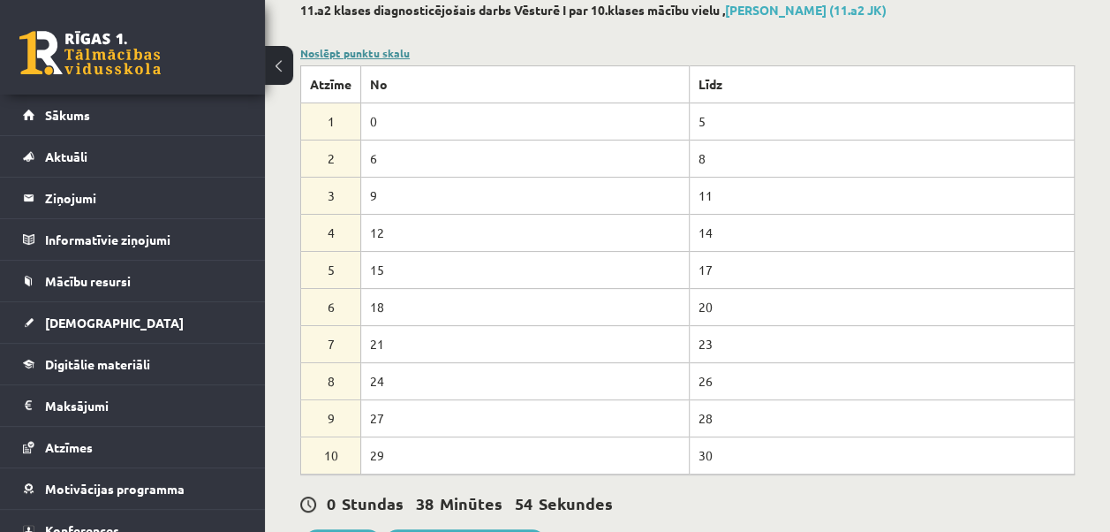
click at [379, 53] on link "Noslēpt punktu skalu" at bounding box center [355, 53] width 110 height 14
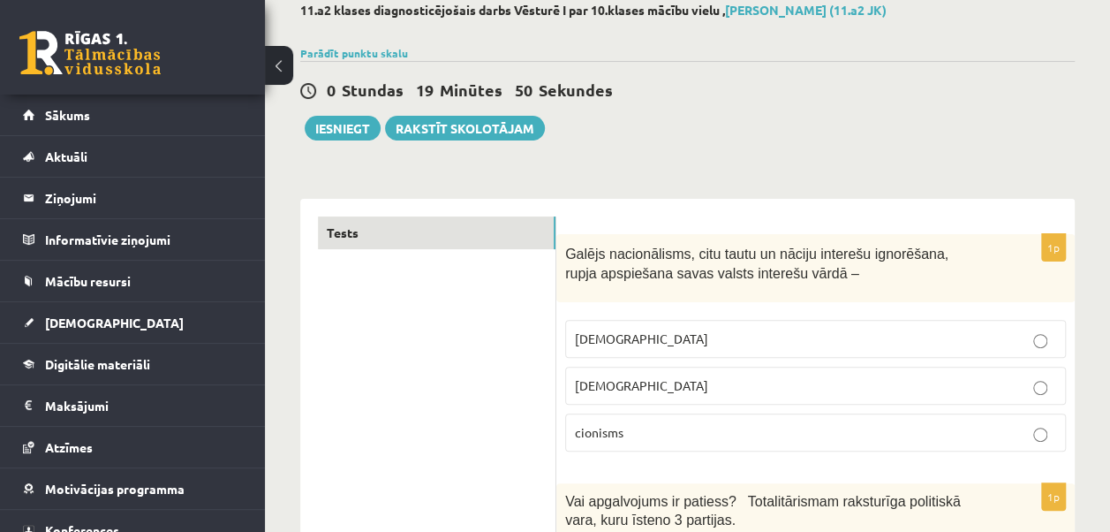
scroll to position [150, 0]
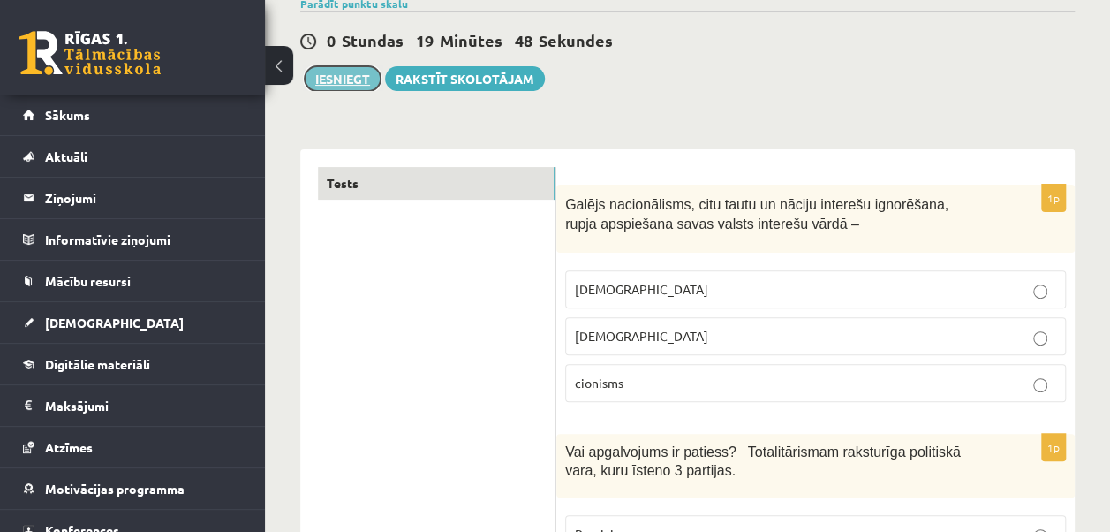
click at [342, 77] on button "Iesniegt" at bounding box center [343, 78] width 76 height 25
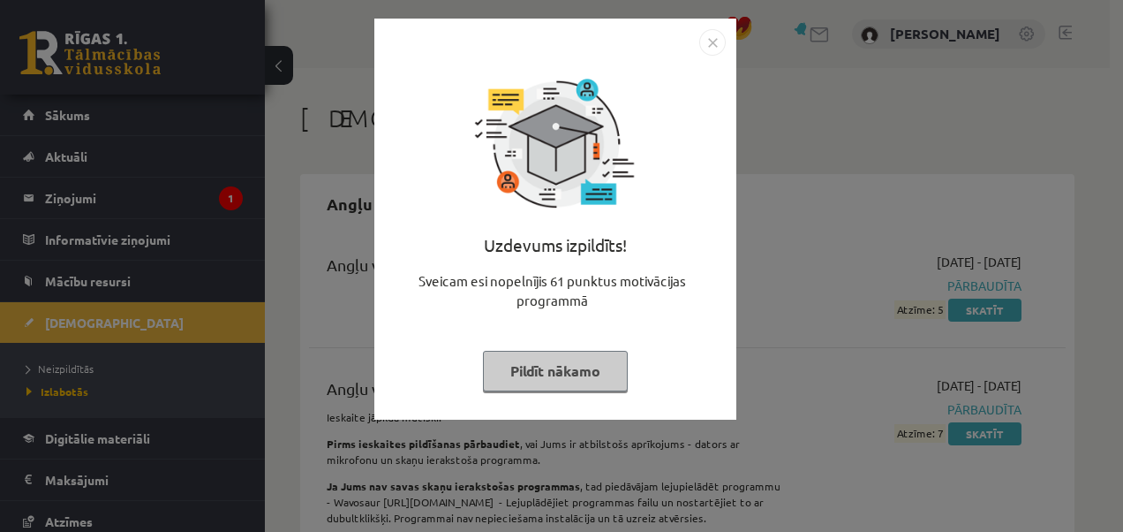
click at [594, 362] on button "Pildīt nākamo" at bounding box center [555, 371] width 145 height 41
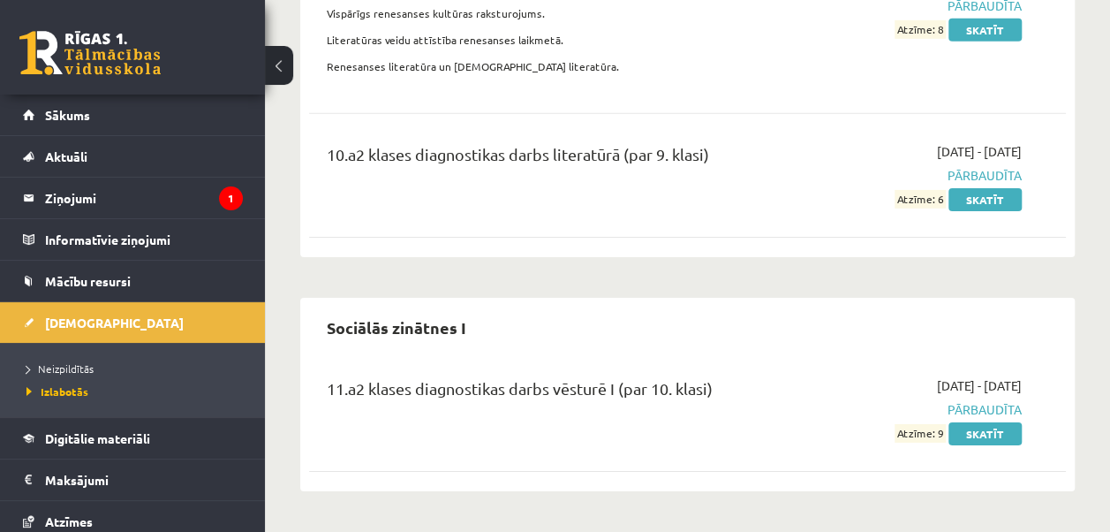
scroll to position [6091, 0]
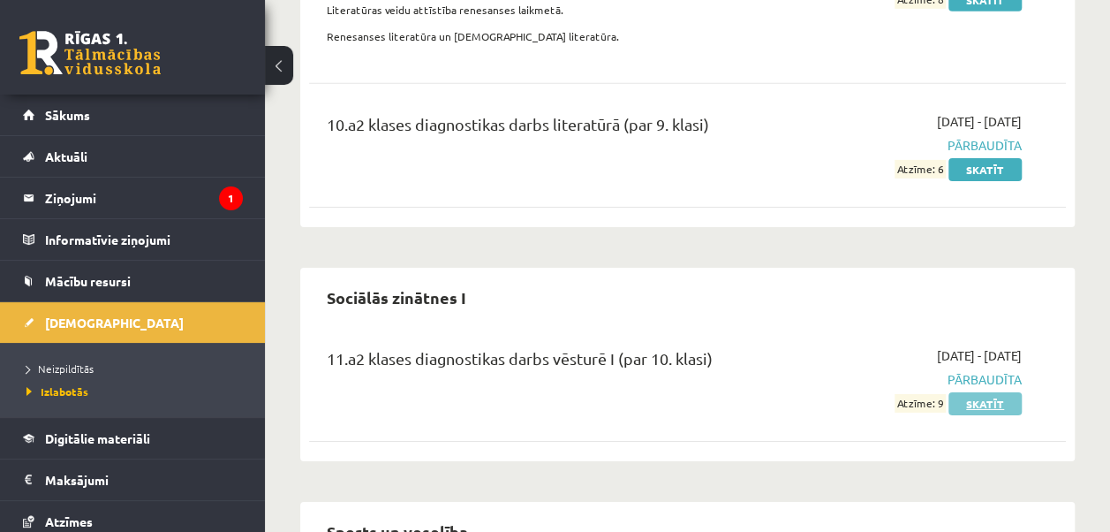
click at [984, 392] on link "Skatīt" at bounding box center [985, 403] width 73 height 23
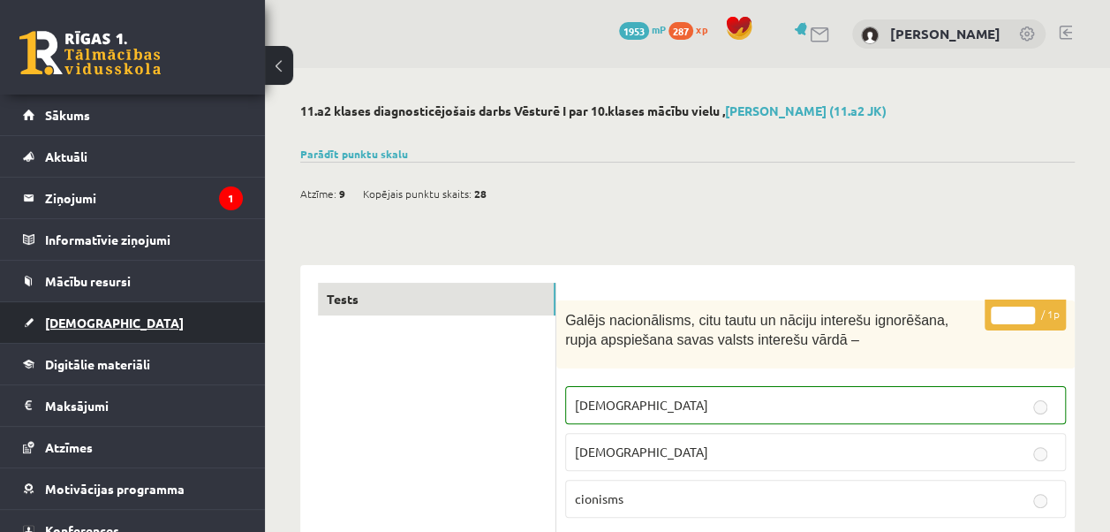
click at [113, 311] on link "[DEMOGRAPHIC_DATA]" at bounding box center [133, 322] width 220 height 41
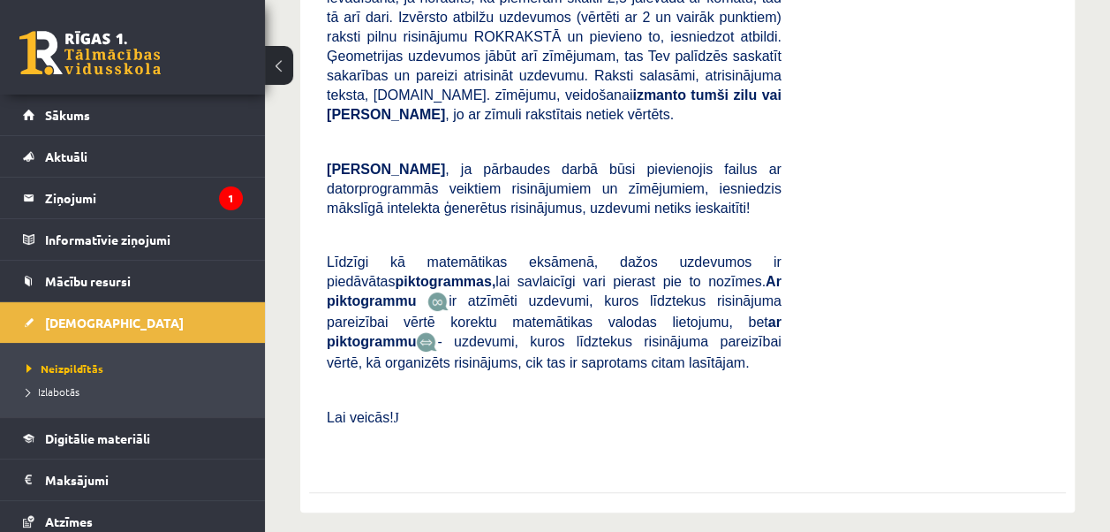
scroll to position [3414, 0]
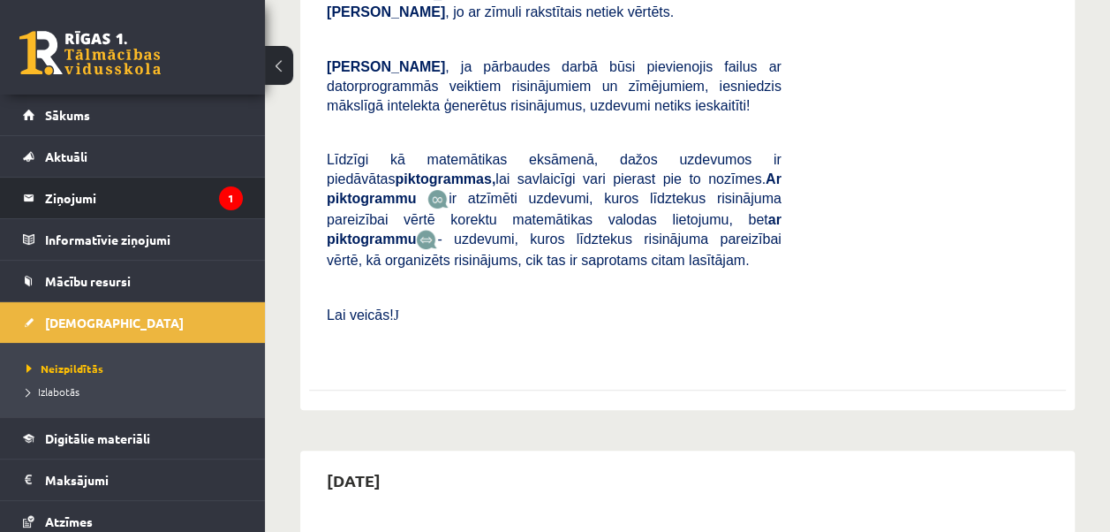
click at [231, 181] on li "Ziņojumi 1" at bounding box center [132, 198] width 265 height 42
click at [151, 187] on legend "Ziņojumi 1" at bounding box center [144, 198] width 198 height 41
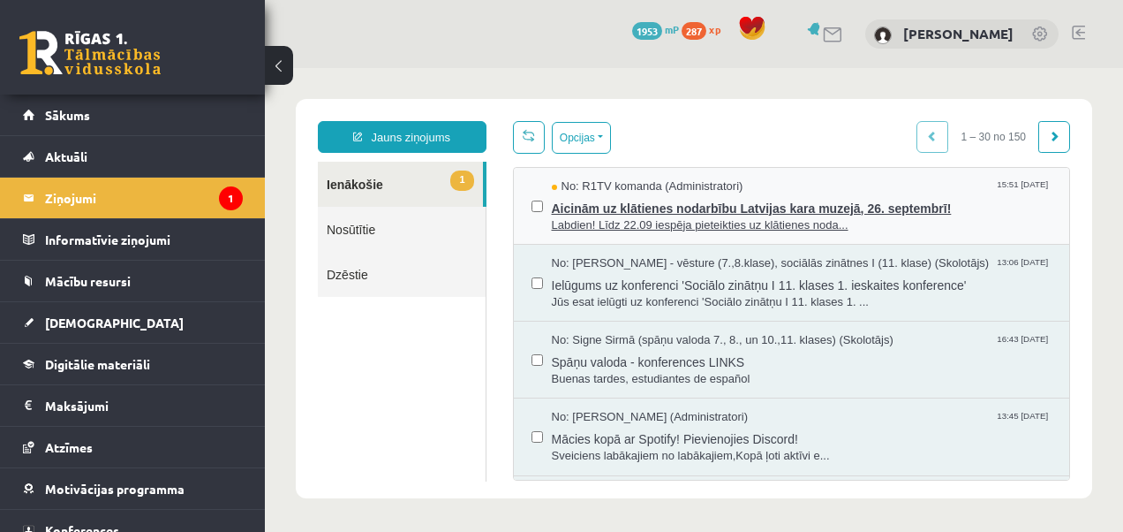
click at [657, 206] on span "Aicinām uz klātienes nodarbību Latvijas kara muzejā, 26. septembrī!" at bounding box center [802, 206] width 501 height 22
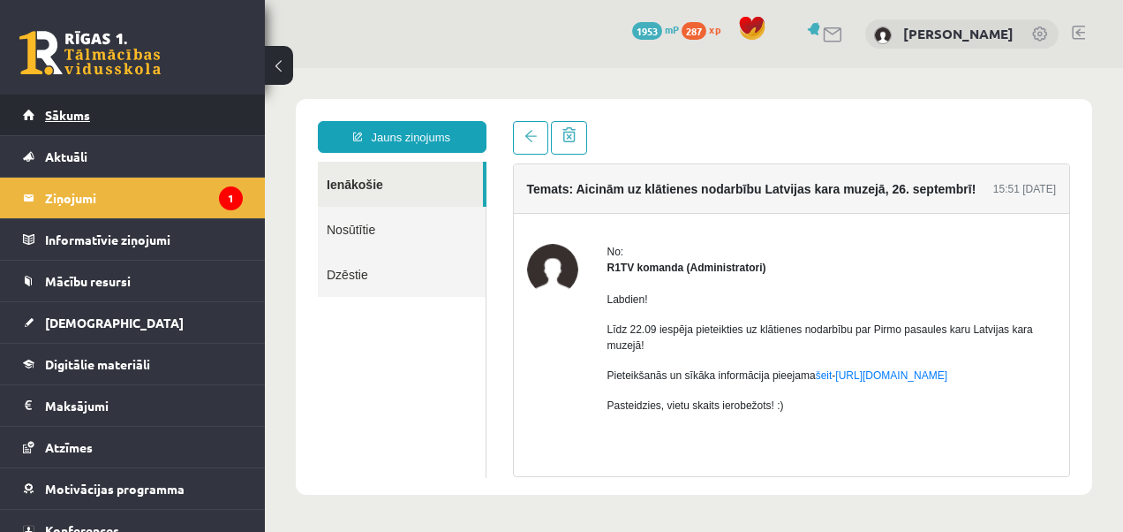
click at [152, 111] on link "Sākums" at bounding box center [133, 115] width 220 height 41
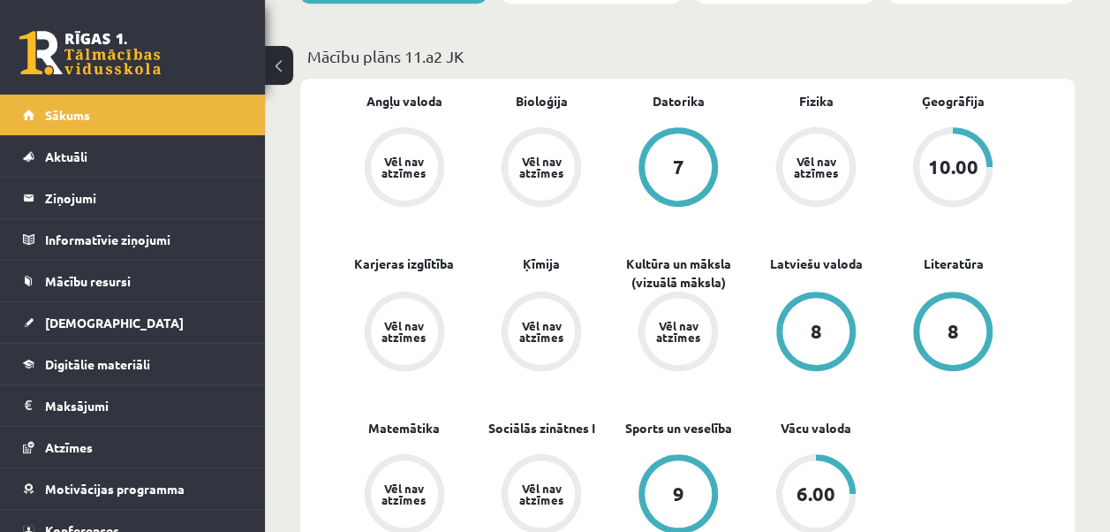
scroll to position [530, 0]
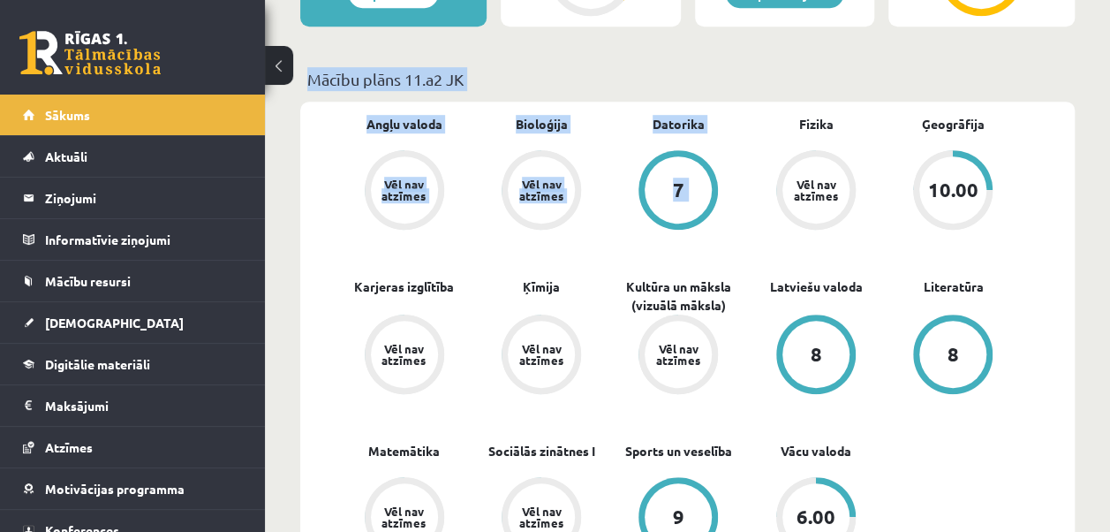
drag, startPoint x: 772, startPoint y: 71, endPoint x: 1126, endPoint y: -65, distance: 379.4
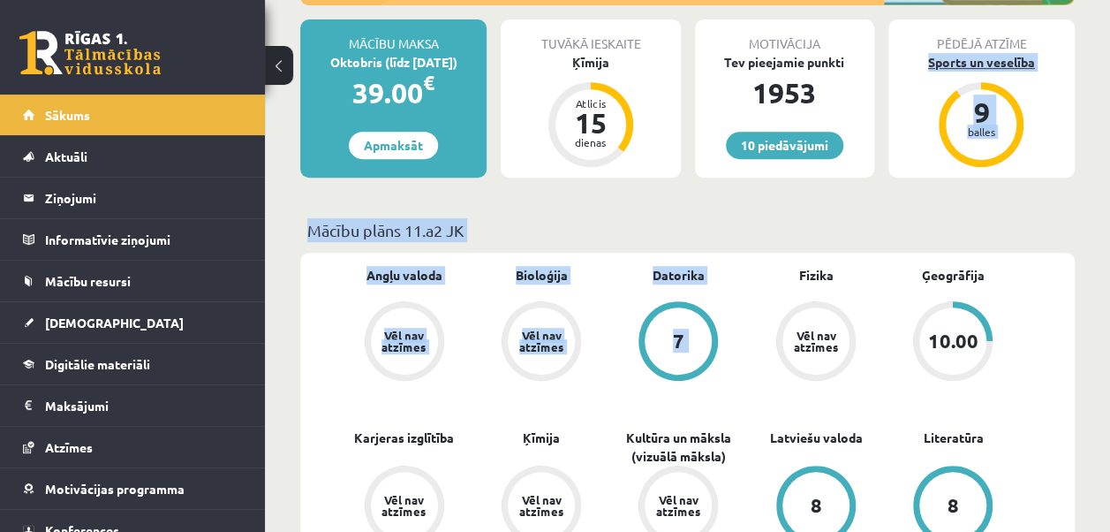
scroll to position [340, 0]
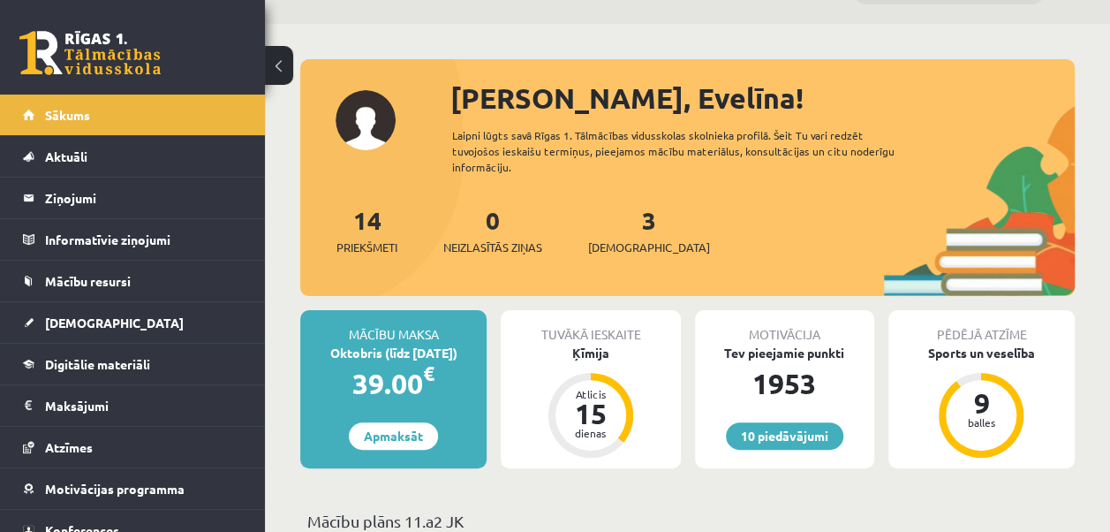
scroll to position [0, 0]
